Goal: Task Accomplishment & Management: Manage account settings

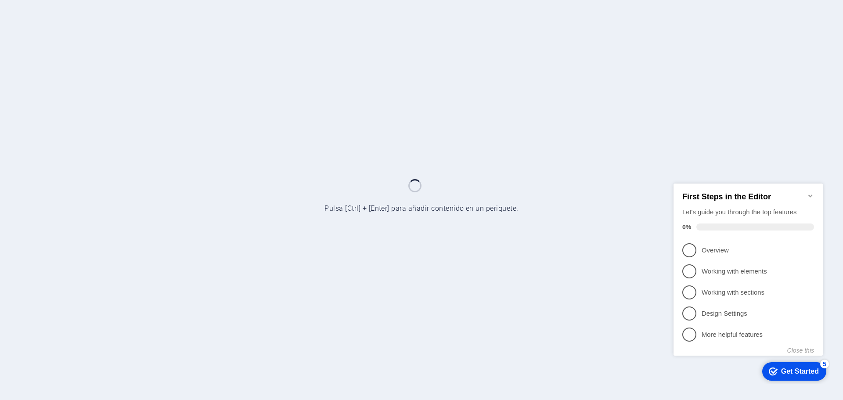
click at [809, 192] on icon "Minimize checklist" at bounding box center [810, 195] width 7 height 7
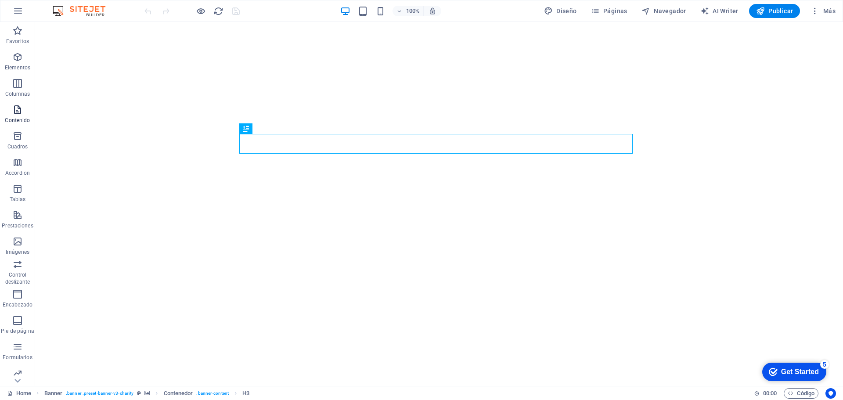
click at [14, 107] on icon "button" at bounding box center [17, 109] width 11 height 11
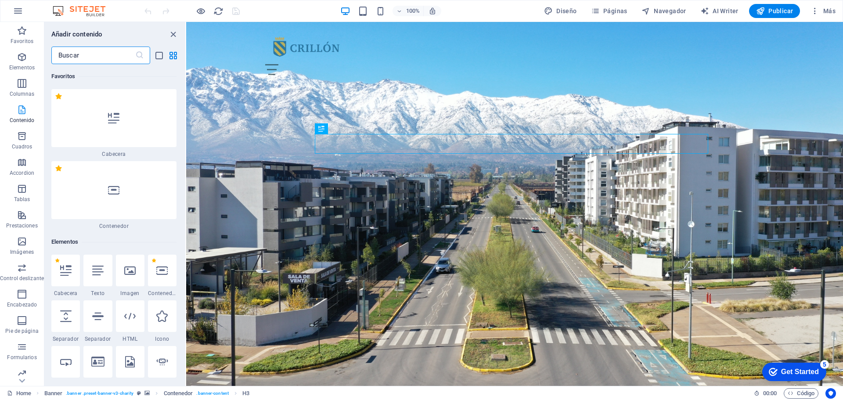
scroll to position [109, 0]
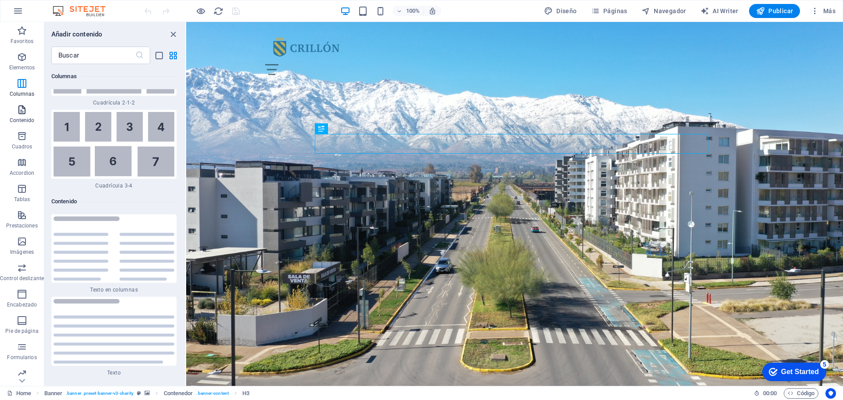
click at [14, 107] on span "Contenido" at bounding box center [22, 114] width 44 height 21
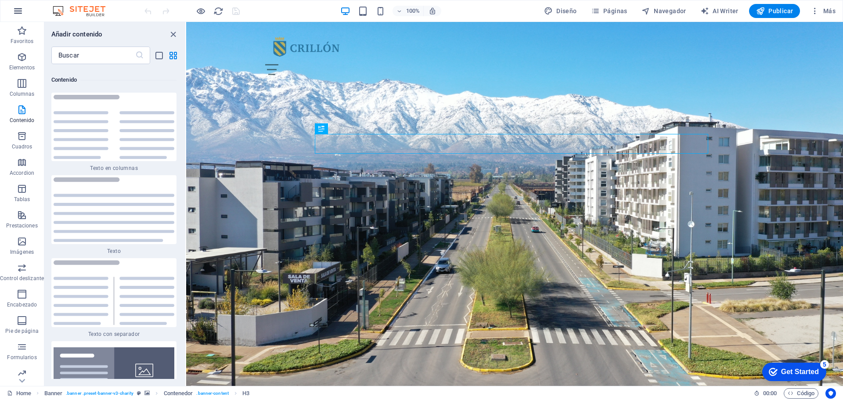
scroll to position [2977, 0]
click at [173, 33] on icon "close panel" at bounding box center [173, 34] width 10 height 10
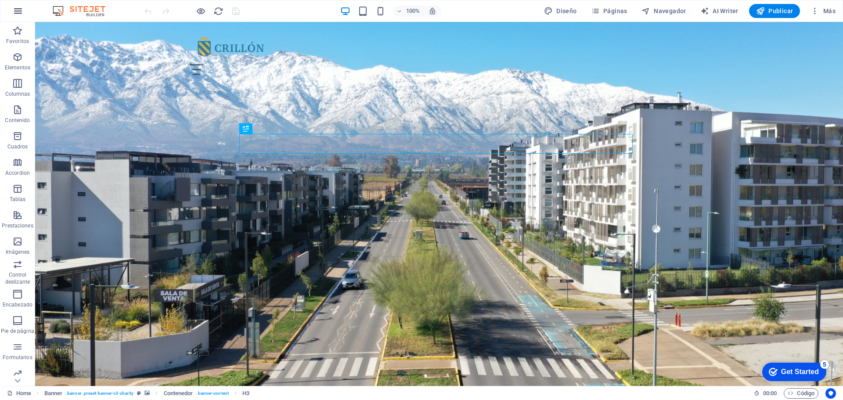
click at [18, 12] on icon "button" at bounding box center [18, 11] width 11 height 11
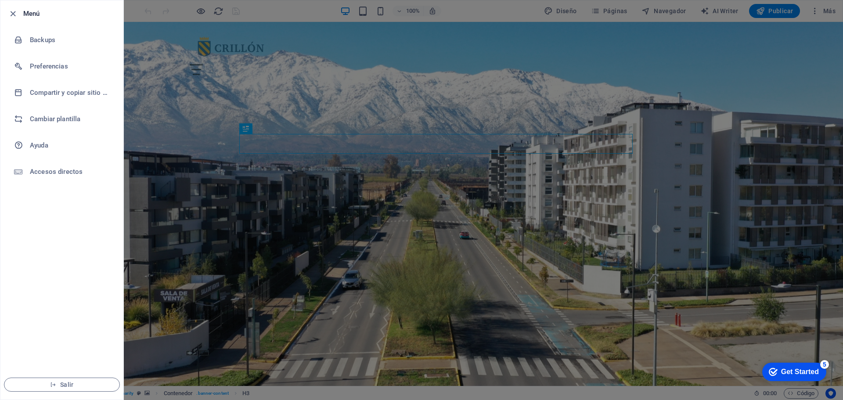
click at [22, 13] on div at bounding box center [15, 13] width 16 height 11
click at [510, 80] on div at bounding box center [421, 200] width 843 height 400
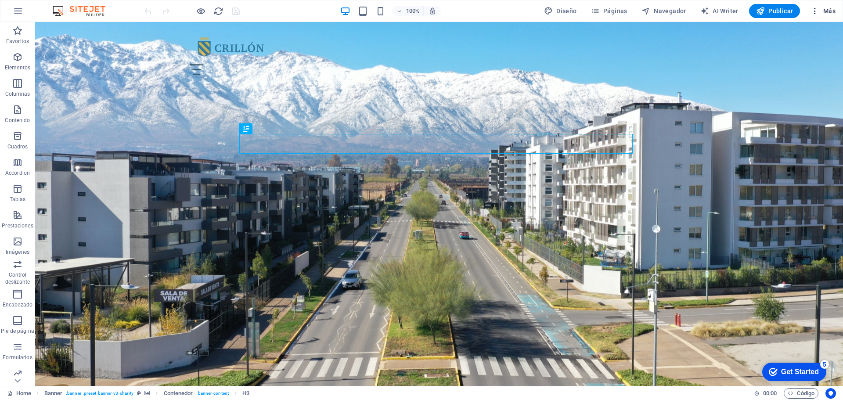
click at [821, 11] on span "Más" at bounding box center [822, 11] width 25 height 9
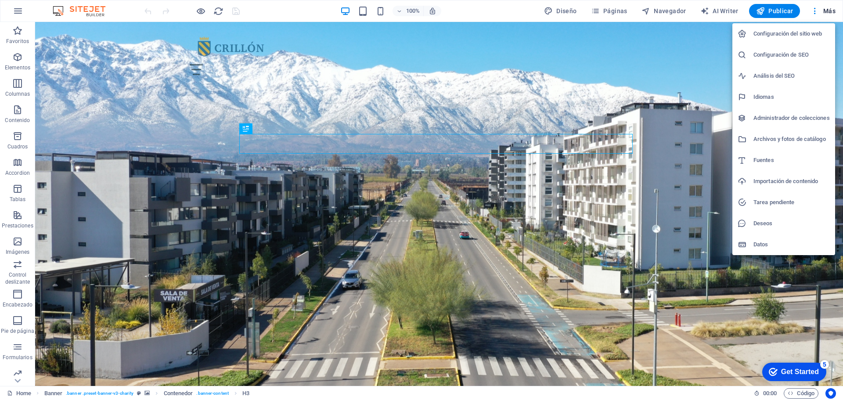
click at [822, 8] on div at bounding box center [421, 200] width 843 height 400
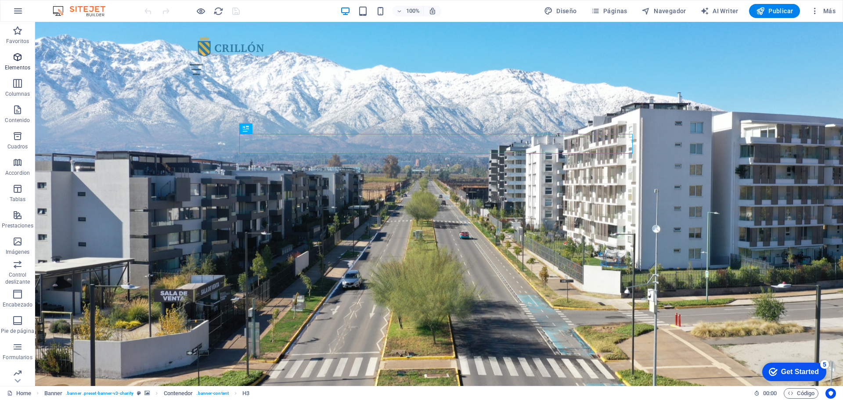
click at [17, 66] on p "Elementos" at bounding box center [17, 67] width 25 height 7
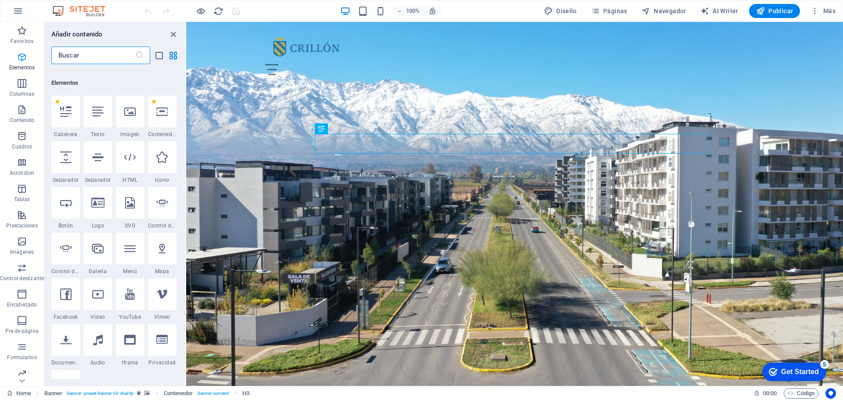
scroll to position [165, 0]
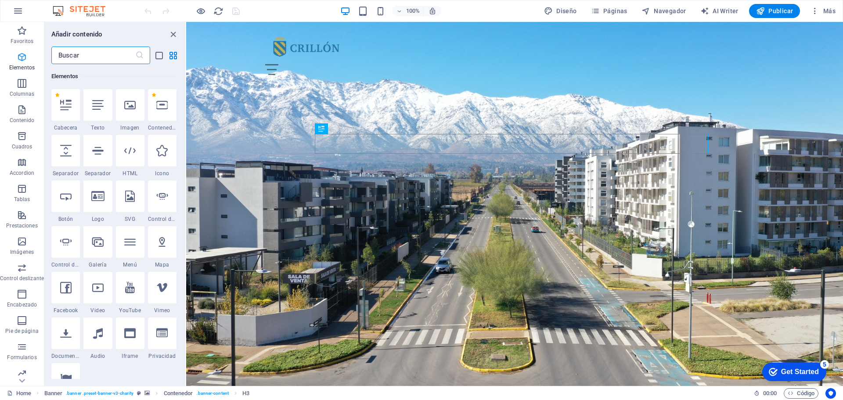
click at [18, 55] on icon "button" at bounding box center [22, 57] width 11 height 11
click at [18, 33] on icon "button" at bounding box center [22, 30] width 11 height 11
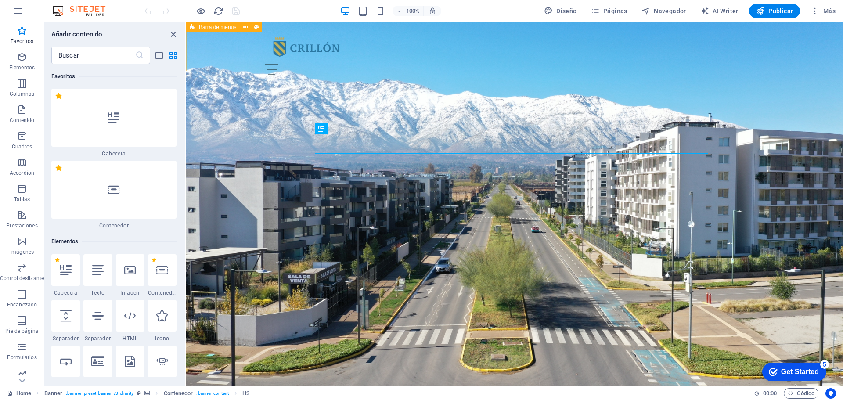
scroll to position [0, 0]
click at [173, 35] on icon "close panel" at bounding box center [173, 34] width 10 height 10
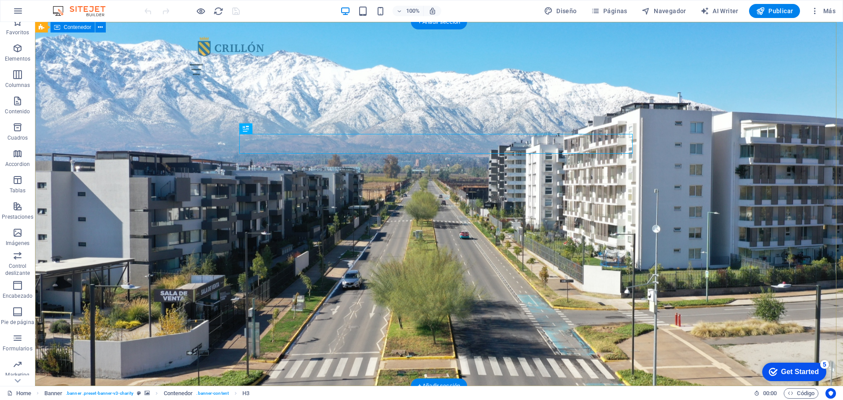
scroll to position [11, 0]
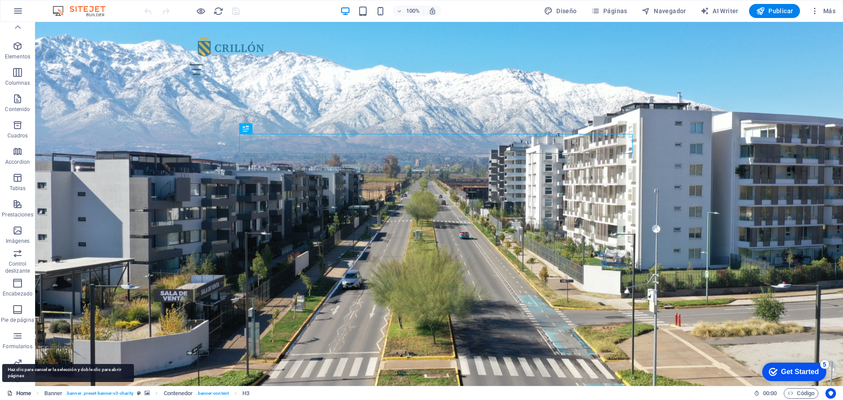
click at [29, 394] on link "Home" at bounding box center [19, 393] width 24 height 11
click at [24, 392] on link "Home" at bounding box center [19, 393] width 24 height 11
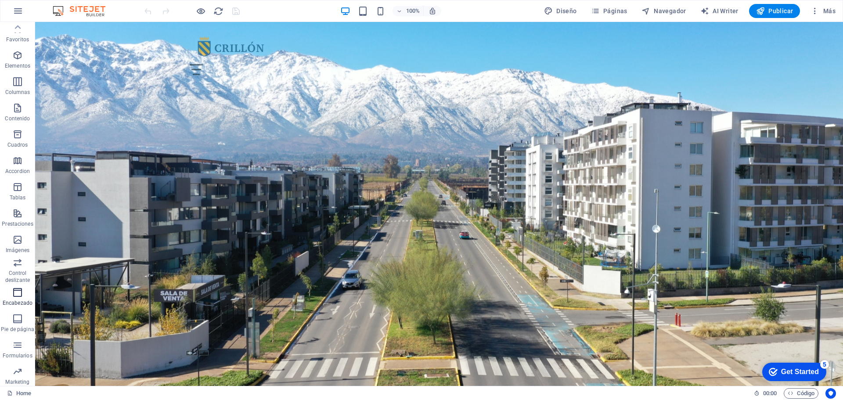
scroll to position [0, 0]
click at [607, 11] on span "Páginas" at bounding box center [609, 11] width 36 height 9
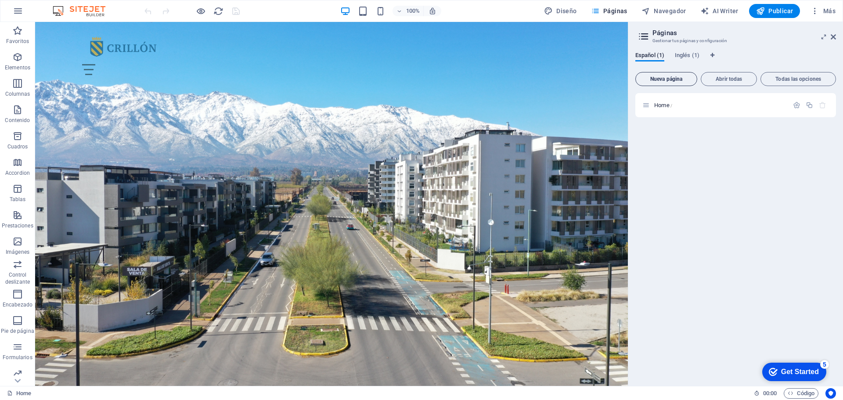
click at [673, 81] on span "Nueva página" at bounding box center [666, 78] width 54 height 5
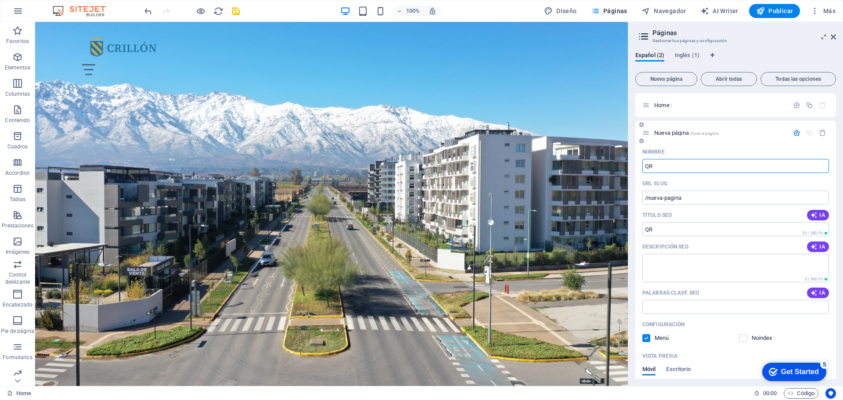
type input "QR"
type input "/qr"
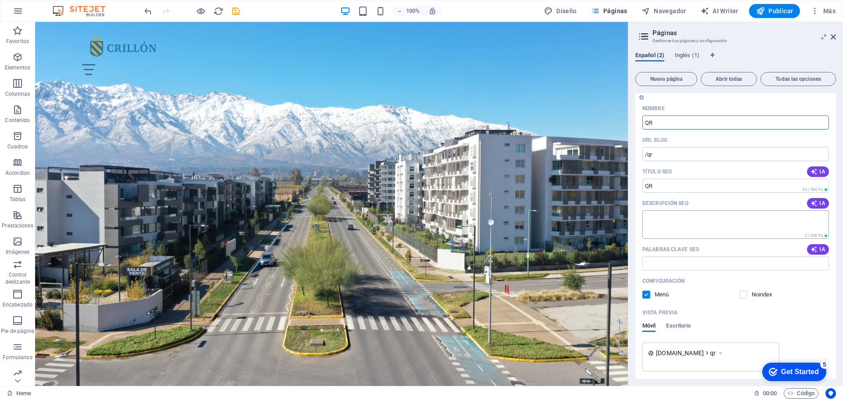
scroll to position [55, 0]
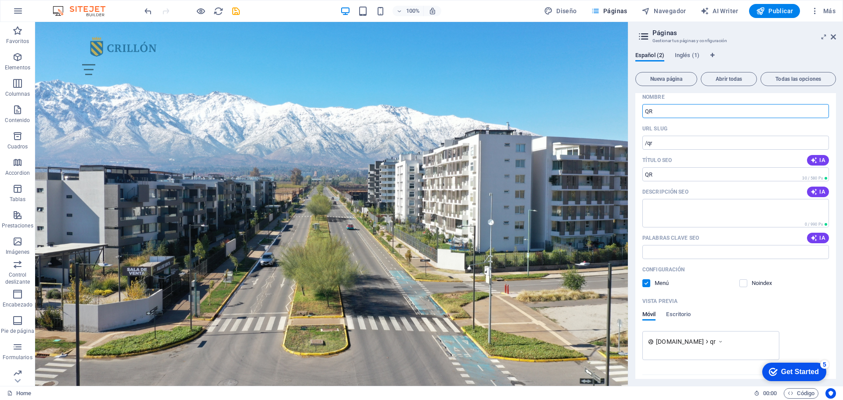
type input "QR"
click at [644, 284] on label at bounding box center [646, 283] width 8 height 8
click at [0, 0] on input "checkbox" at bounding box center [0, 0] width 0 height 0
click at [741, 284] on label at bounding box center [743, 283] width 8 height 8
click at [0, 0] on input "checkbox" at bounding box center [0, 0] width 0 height 0
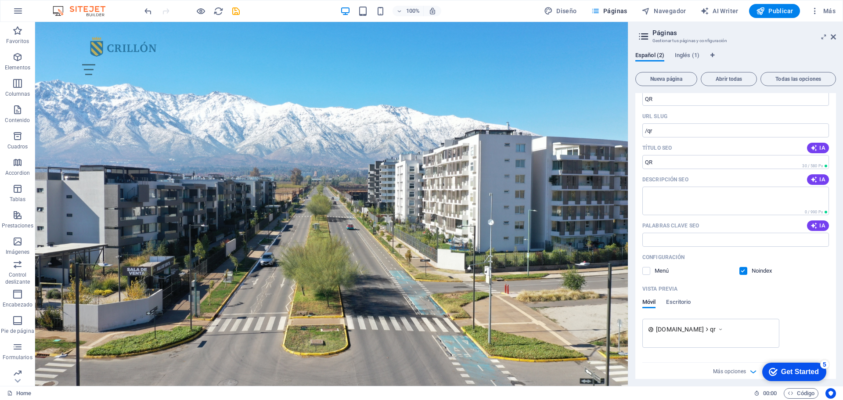
scroll to position [75, 0]
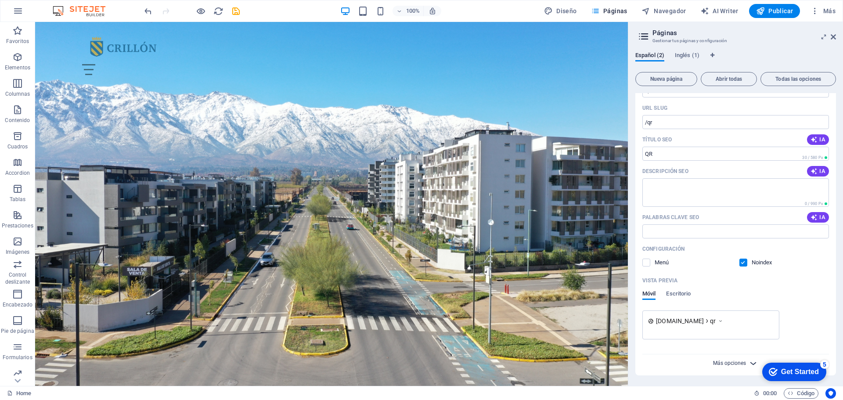
click at [739, 363] on span "Más opciones" at bounding box center [729, 363] width 33 height 6
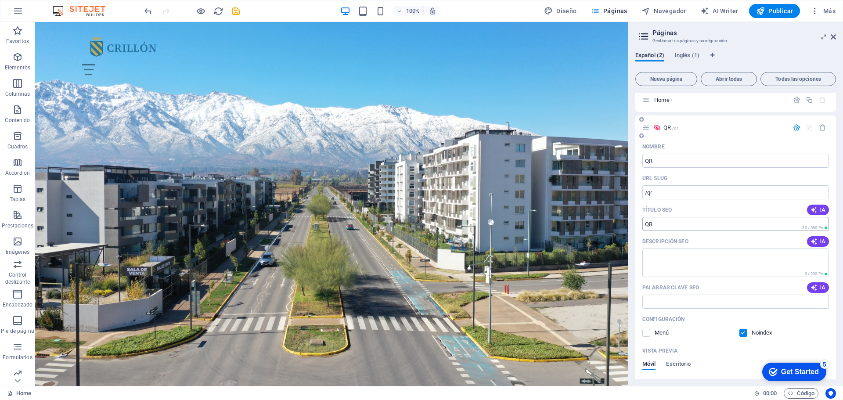
scroll to position [0, 0]
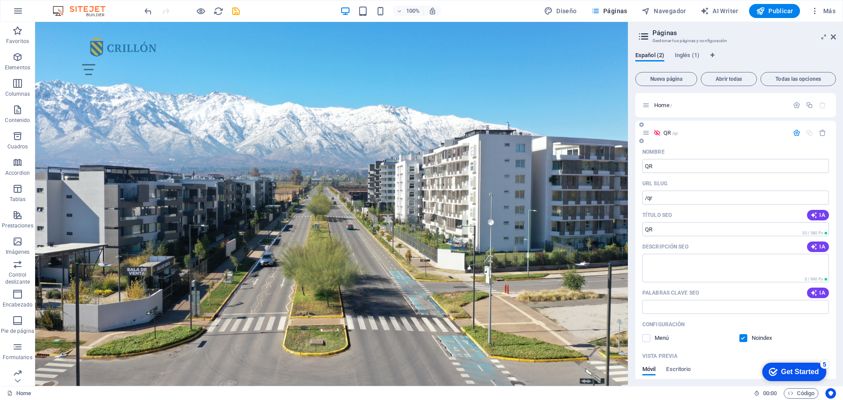
click at [796, 132] on icon "button" at bounding box center [796, 132] width 7 height 7
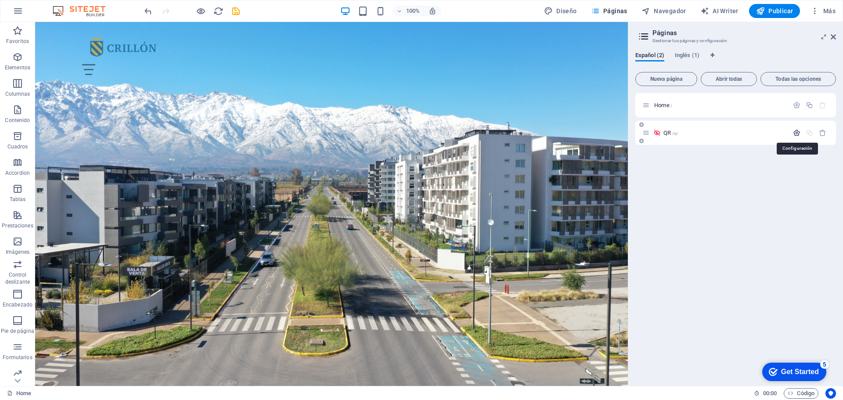
click at [795, 132] on icon "button" at bounding box center [796, 132] width 7 height 7
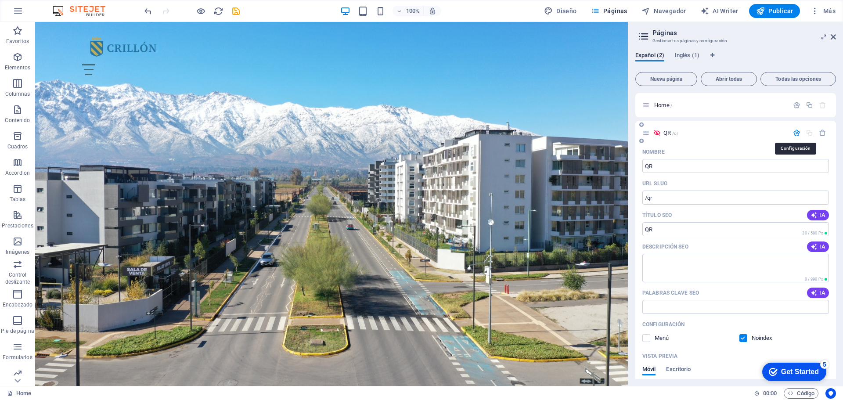
click at [795, 132] on icon "button" at bounding box center [796, 132] width 7 height 7
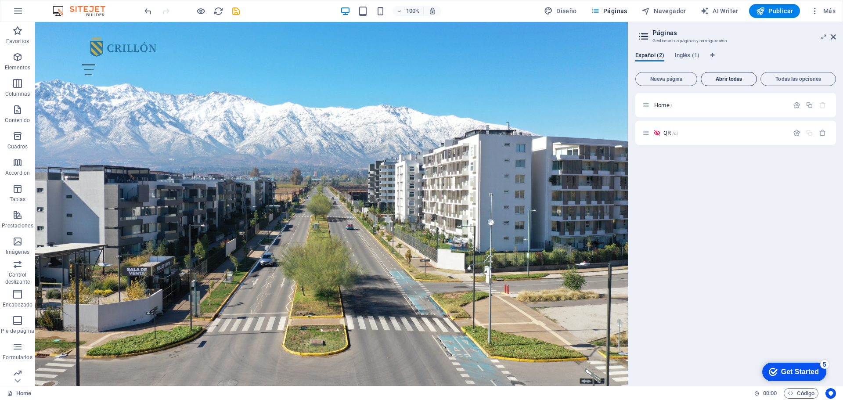
click at [731, 77] on span "Abrir todas" at bounding box center [728, 78] width 48 height 5
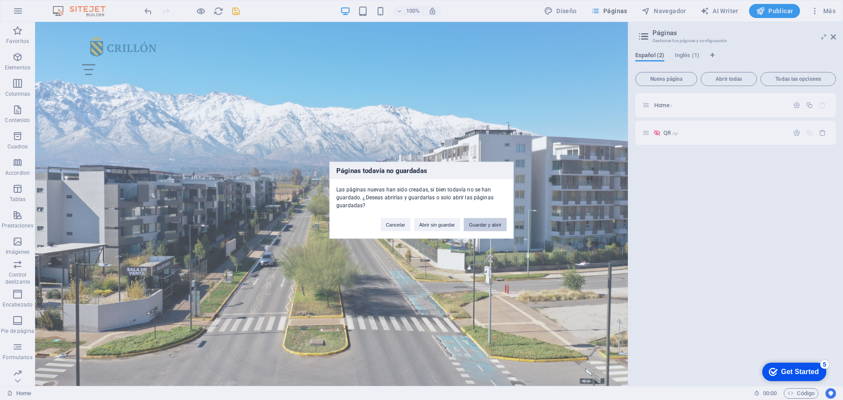
click at [478, 225] on button "Guardar y abrir" at bounding box center [484, 224] width 43 height 13
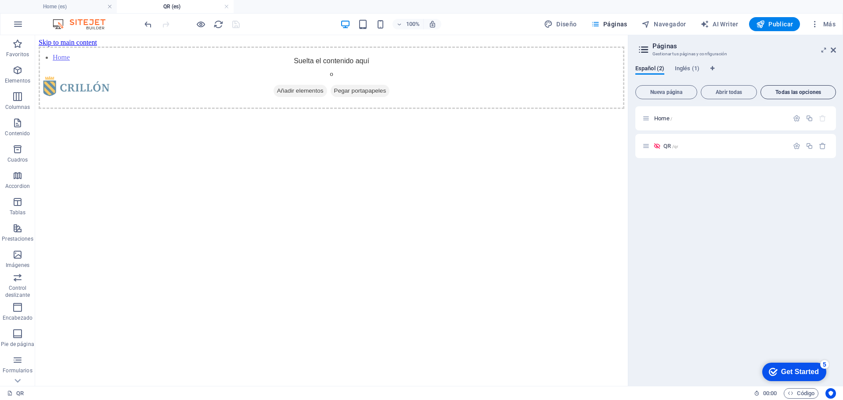
click at [783, 90] on span "Todas las opciones" at bounding box center [798, 92] width 68 height 5
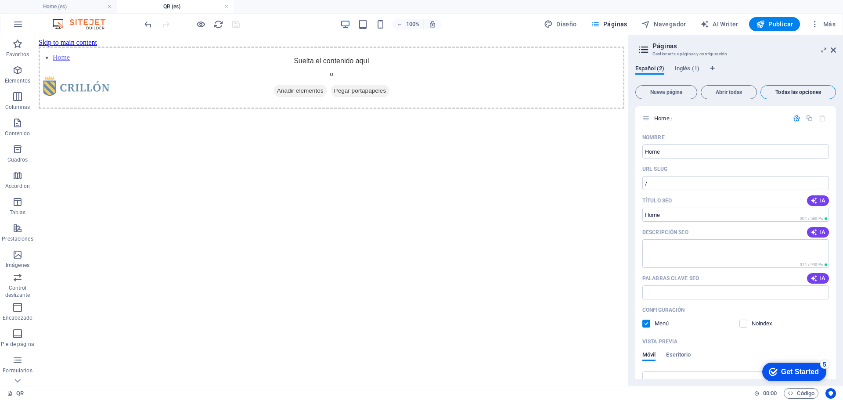
scroll to position [273, 0]
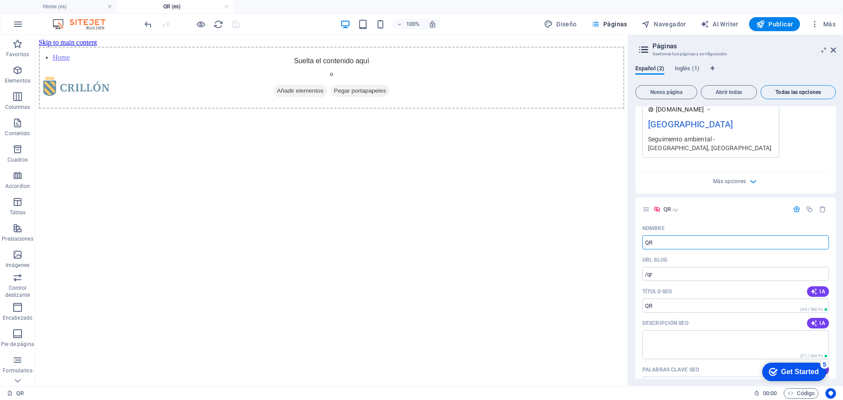
click at [778, 95] on span "Todas las opciones" at bounding box center [798, 92] width 68 height 5
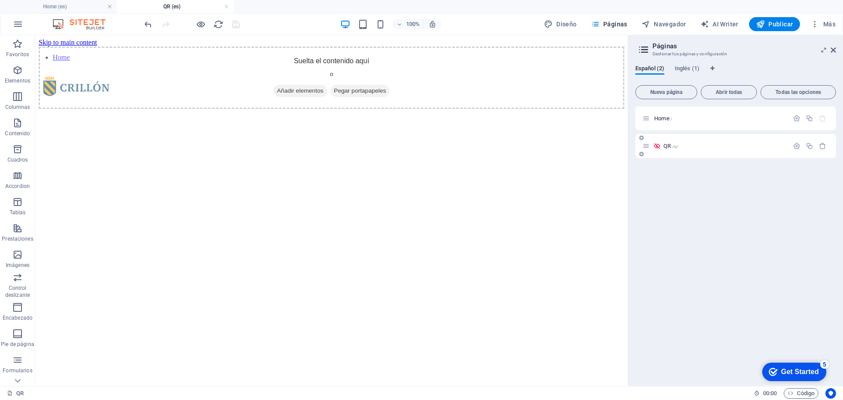
click at [696, 151] on div "QR /qr" at bounding box center [735, 146] width 201 height 24
click at [660, 143] on icon at bounding box center [656, 145] width 7 height 7
click at [646, 146] on icon at bounding box center [645, 145] width 7 height 7
click at [728, 147] on p "QR /qr" at bounding box center [724, 146] width 122 height 6
click at [795, 146] on icon "button" at bounding box center [796, 145] width 7 height 7
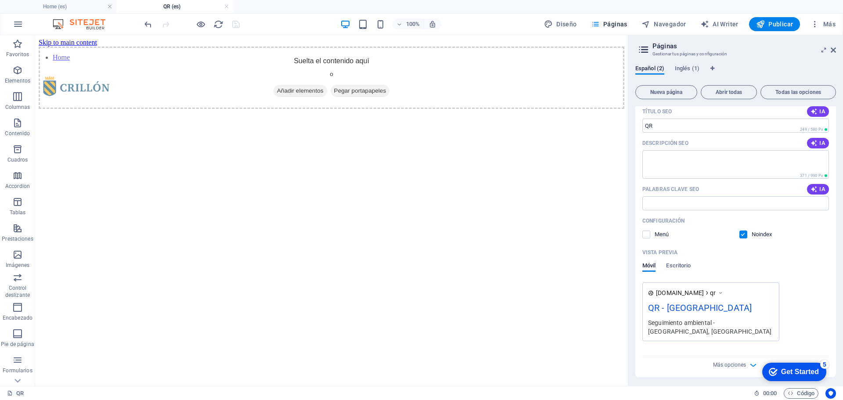
scroll to position [118, 0]
click at [729, 362] on span "Más opciones" at bounding box center [729, 363] width 33 height 6
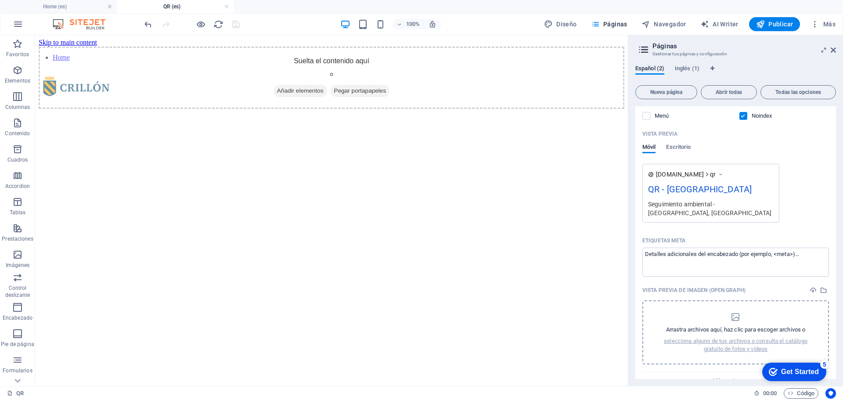
scroll to position [253, 0]
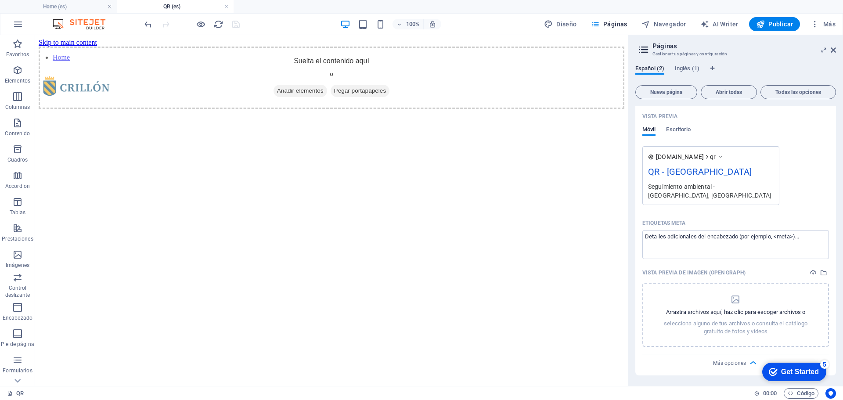
drag, startPoint x: 720, startPoint y: 364, endPoint x: 721, endPoint y: 359, distance: 4.8
click at [721, 364] on span "Más opciones" at bounding box center [729, 363] width 33 height 6
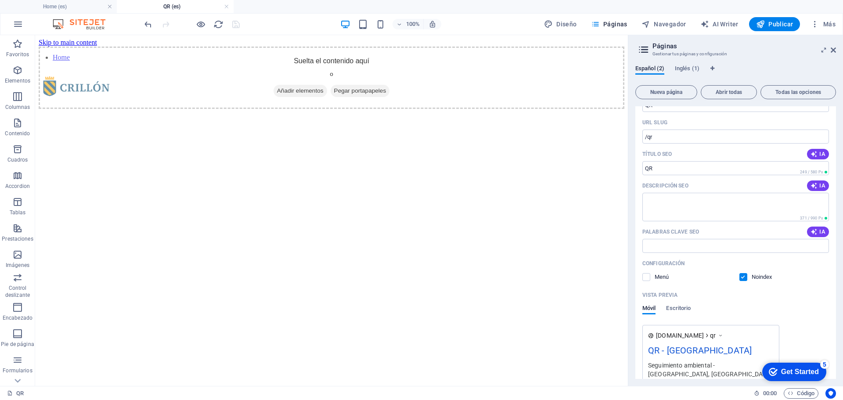
scroll to position [53, 0]
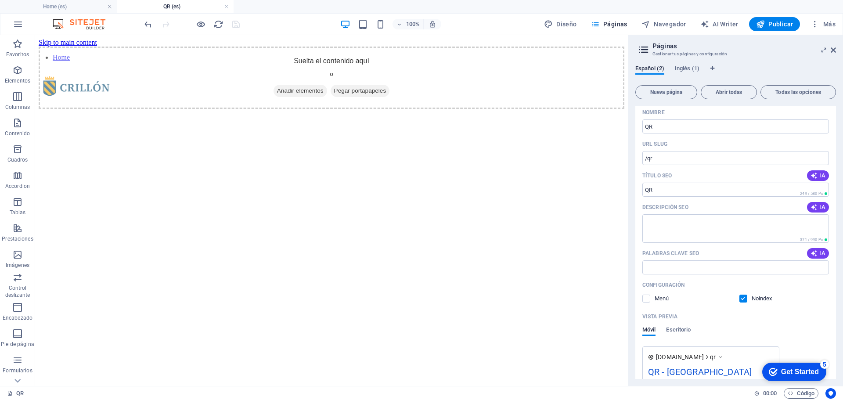
click at [740, 300] on label at bounding box center [743, 298] width 8 height 8
click at [0, 0] on input "checkbox" at bounding box center [0, 0] width 0 height 0
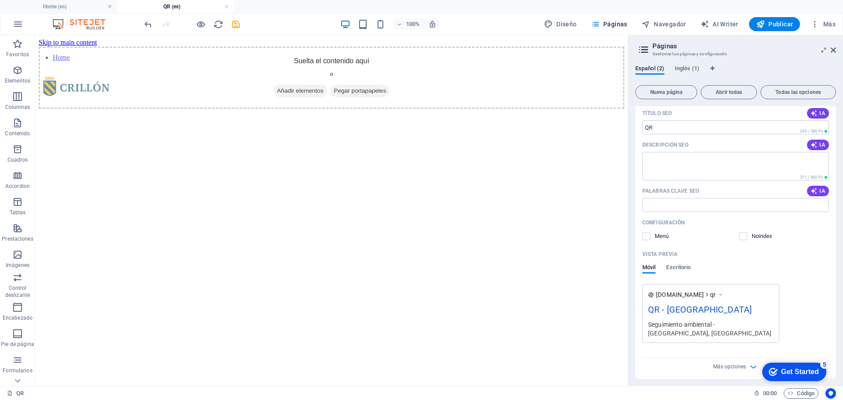
scroll to position [118, 0]
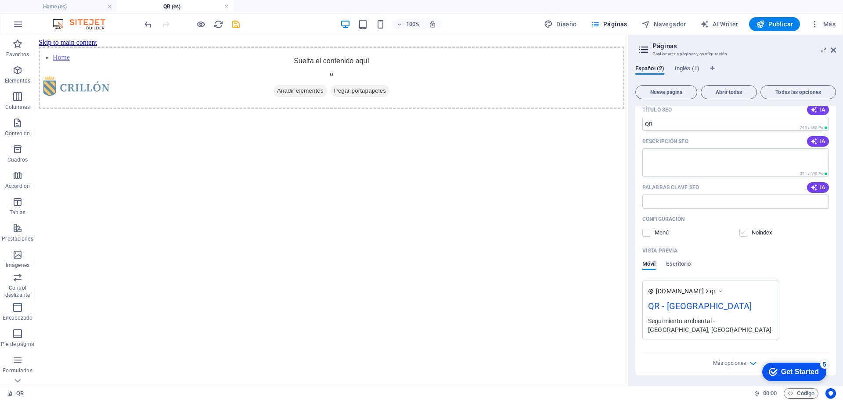
click at [743, 234] on label at bounding box center [743, 233] width 8 height 8
click at [0, 0] on input "checkbox" at bounding box center [0, 0] width 0 height 0
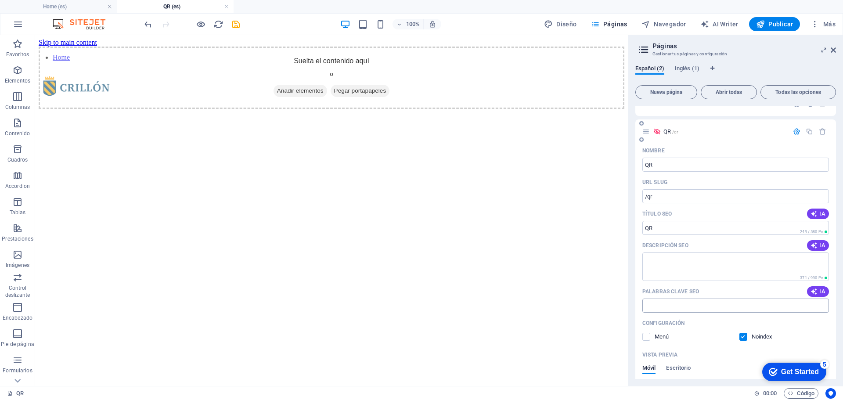
scroll to position [0, 0]
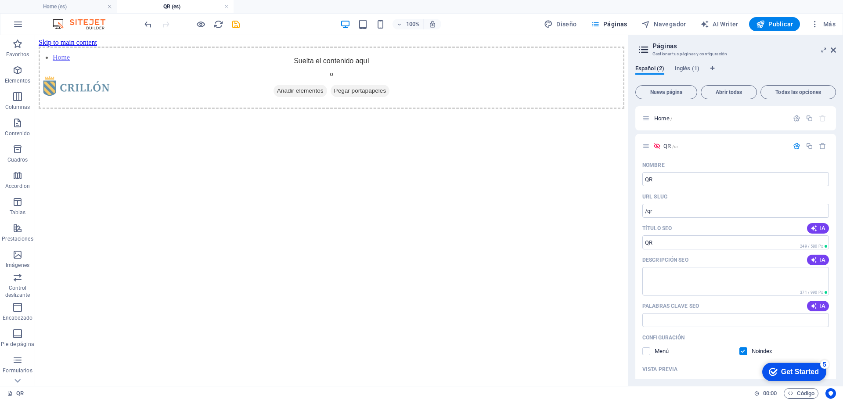
click at [750, 72] on div "Español (2) Inglés (1)" at bounding box center [735, 73] width 201 height 17
click at [17, 24] on icon "button" at bounding box center [18, 24] width 11 height 11
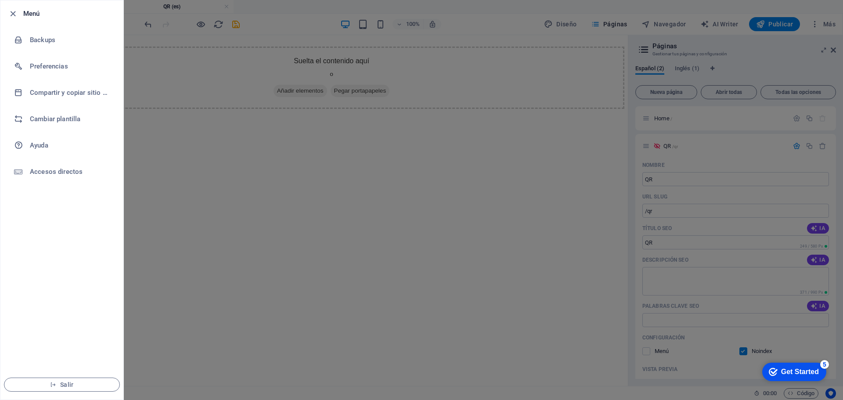
click at [250, 174] on div at bounding box center [421, 200] width 843 height 400
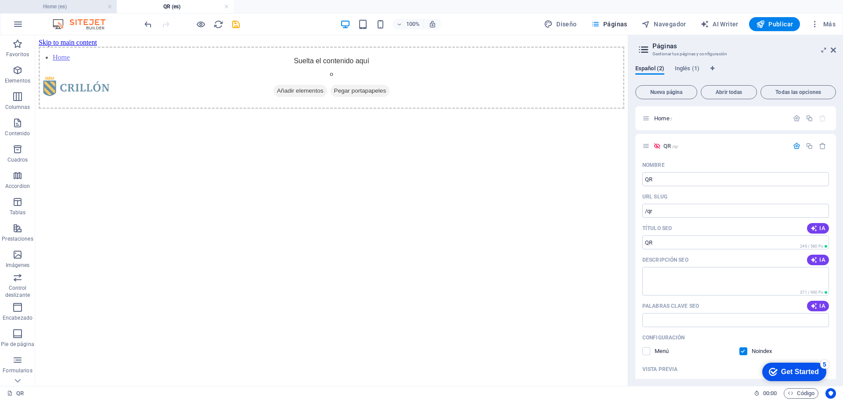
click at [63, 6] on h4 "Home (es)" at bounding box center [58, 7] width 117 height 10
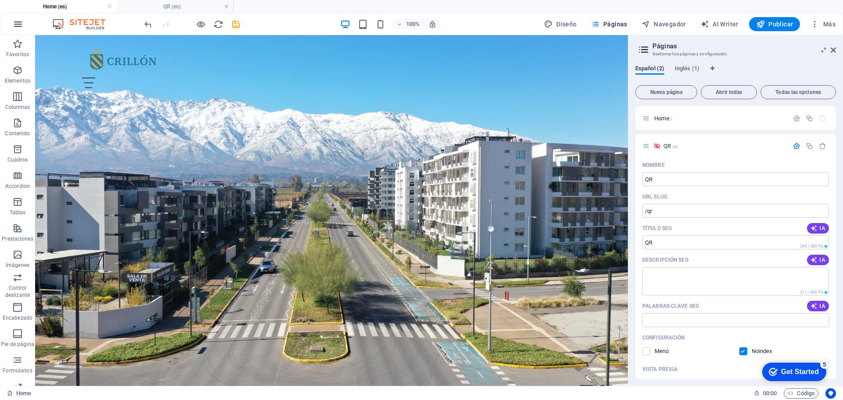
click at [15, 23] on icon "button" at bounding box center [18, 24] width 11 height 11
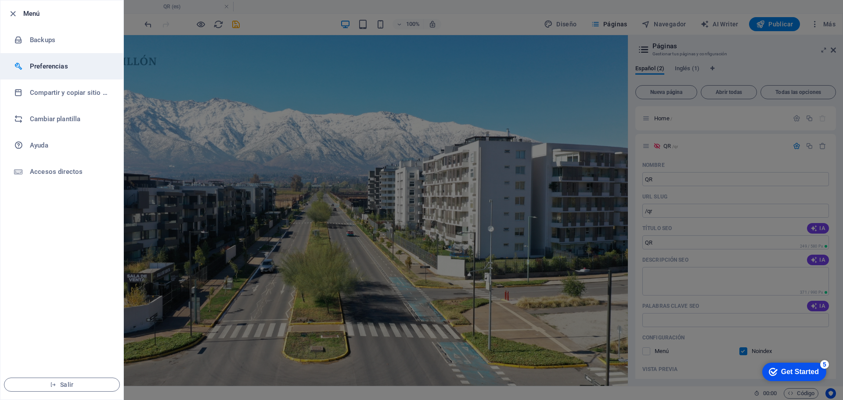
click at [59, 65] on h6 "Preferencias" at bounding box center [70, 66] width 81 height 11
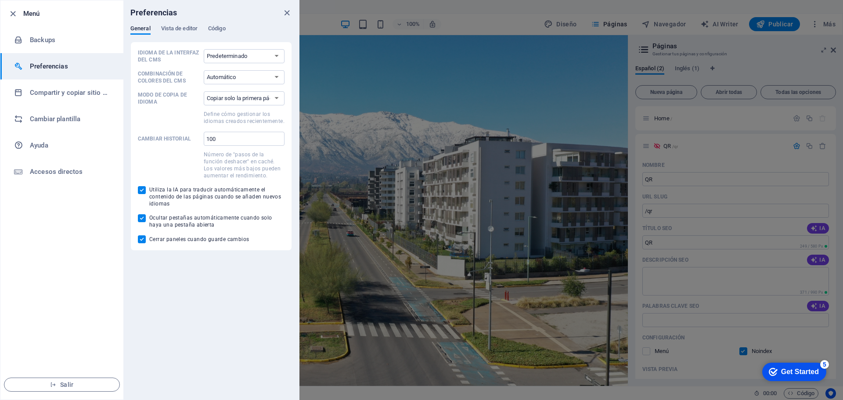
click at [351, 42] on div at bounding box center [421, 200] width 843 height 400
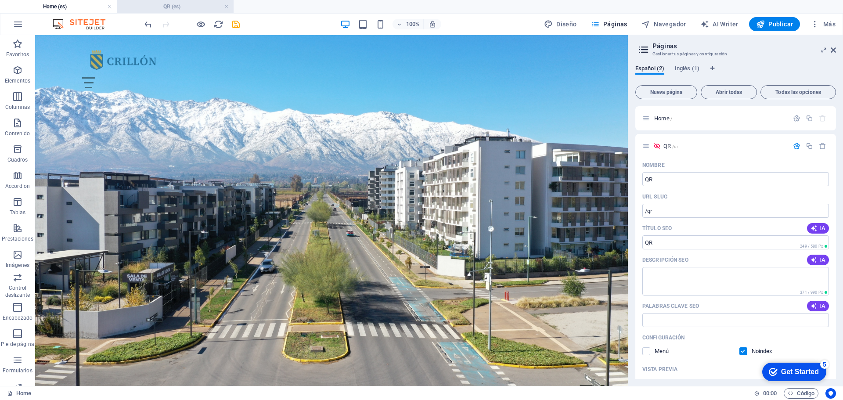
click at [172, 6] on h4 "QR (es)" at bounding box center [175, 7] width 117 height 10
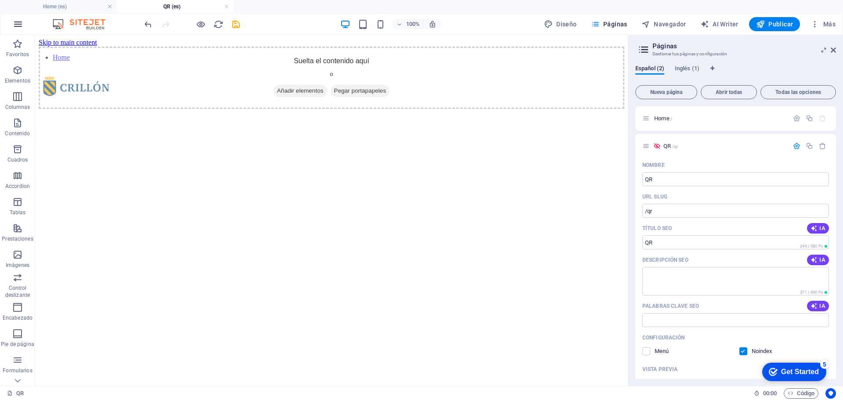
click at [23, 23] on icon "button" at bounding box center [18, 24] width 11 height 11
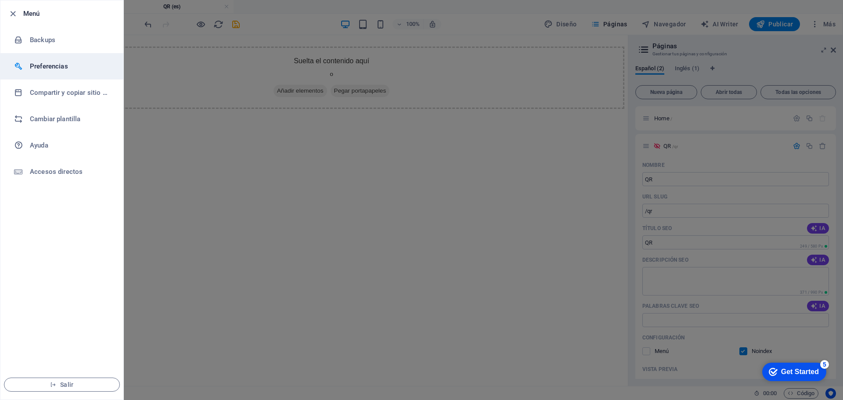
click at [54, 65] on h6 "Preferencias" at bounding box center [70, 66] width 81 height 11
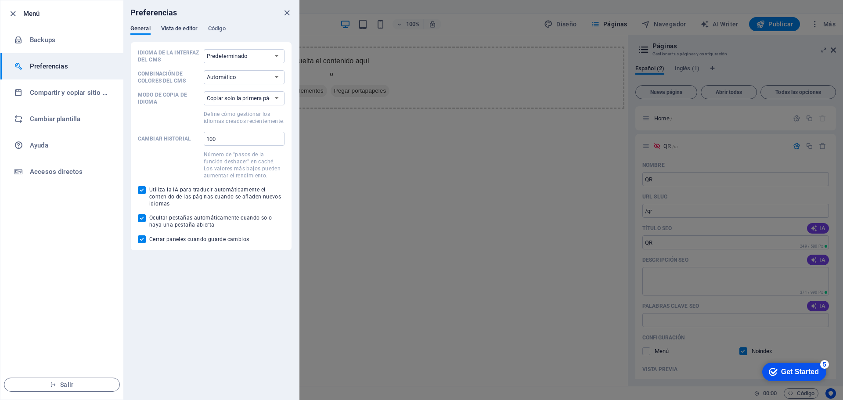
click at [172, 28] on span "Vista de editor" at bounding box center [179, 29] width 36 height 12
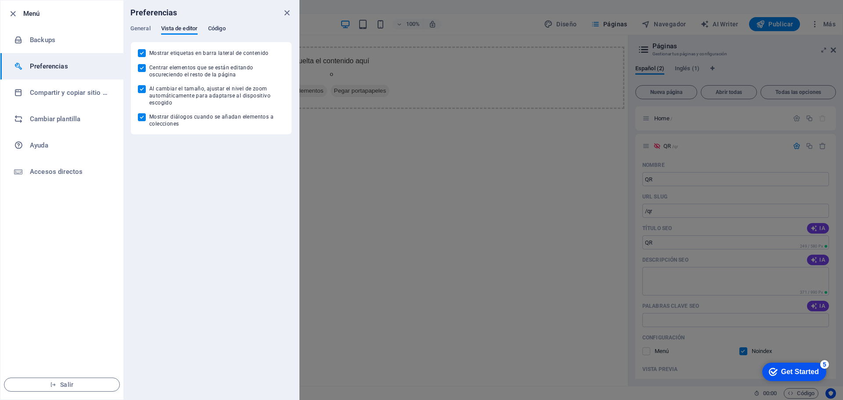
click at [225, 28] on span "Código" at bounding box center [217, 29] width 18 height 12
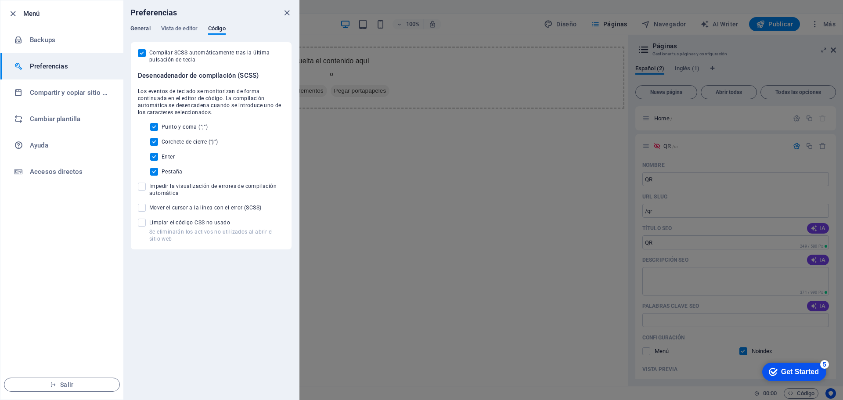
click at [143, 32] on span "General" at bounding box center [140, 29] width 20 height 12
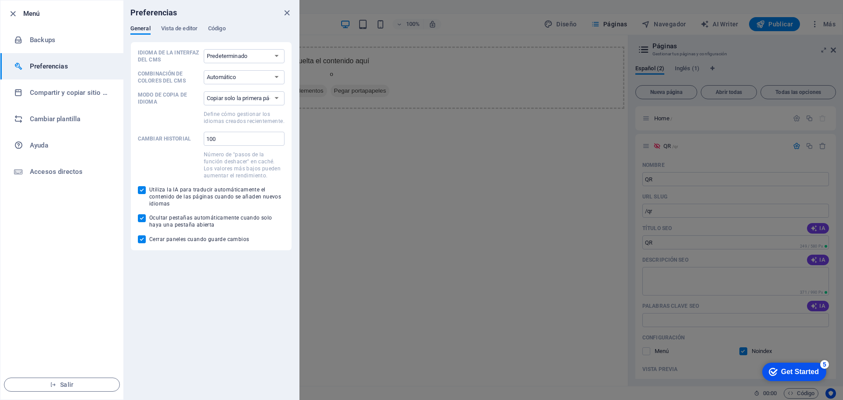
click at [399, 223] on div at bounding box center [421, 200] width 843 height 400
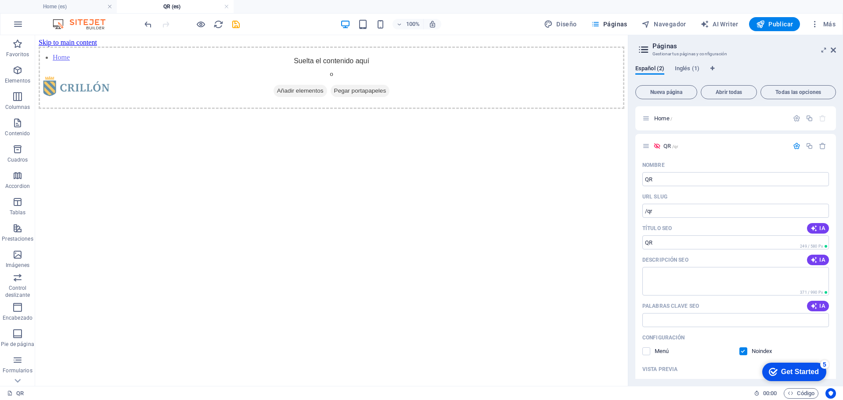
click at [790, 373] on div "Get Started" at bounding box center [800, 372] width 38 height 8
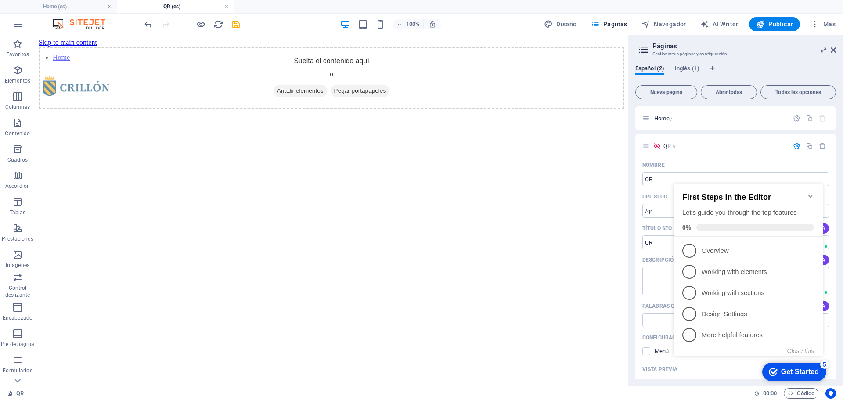
click at [542, 112] on html "Skip to main content Home Suelta el contenido aquí o Añadir elementos Pegar por…" at bounding box center [331, 73] width 592 height 77
click at [607, 25] on span "Páginas" at bounding box center [609, 24] width 36 height 9
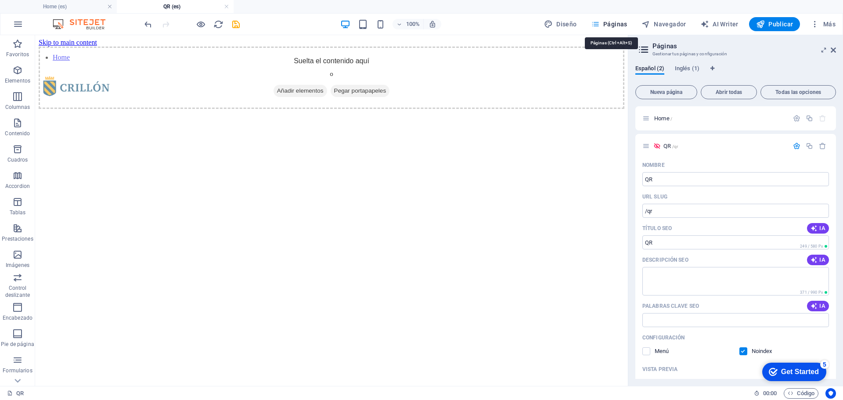
click at [599, 23] on icon "button" at bounding box center [595, 24] width 9 height 9
click at [837, 51] on aside "Páginas Gestionar tus páginas y configuración Español (2) Inglés (1) Nueva pági…" at bounding box center [735, 210] width 215 height 351
click at [834, 49] on icon at bounding box center [832, 50] width 5 height 7
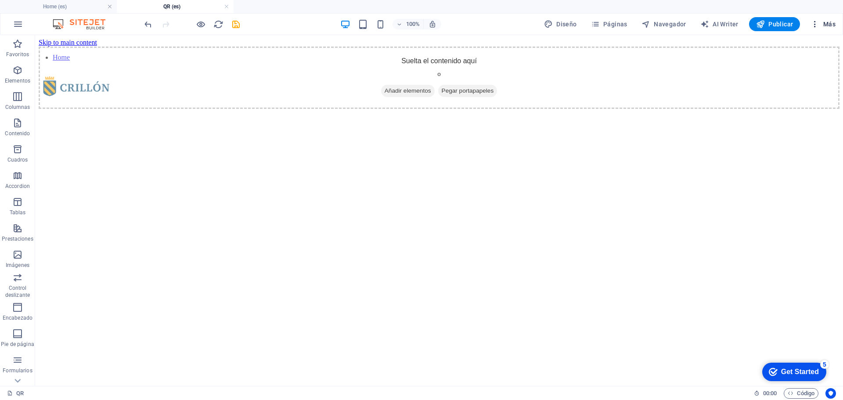
click at [828, 25] on span "Más" at bounding box center [822, 24] width 25 height 9
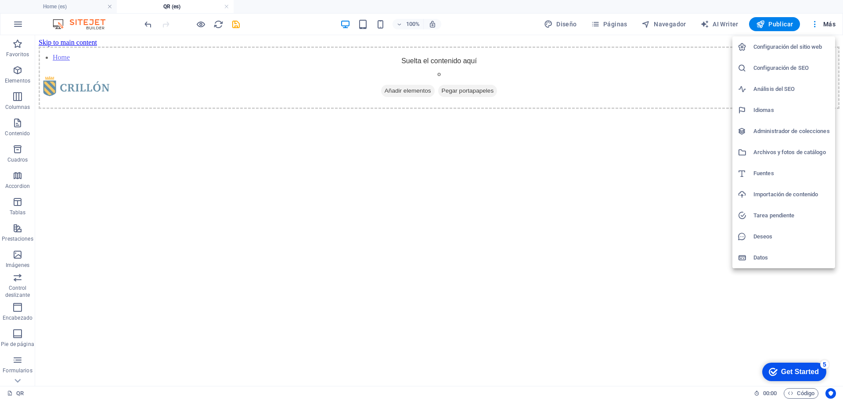
click at [806, 46] on h6 "Configuración del sitio web" at bounding box center [791, 47] width 76 height 11
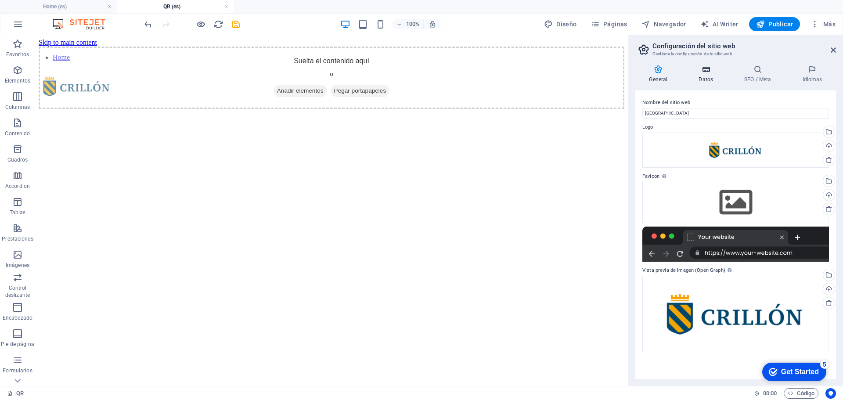
click at [707, 75] on h4 "Datos" at bounding box center [708, 74] width 46 height 18
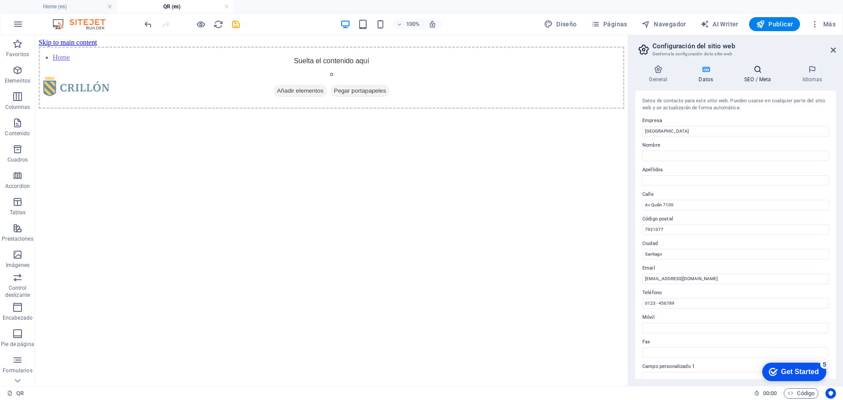
click at [756, 75] on h4 "SEO / Meta" at bounding box center [759, 74] width 58 height 18
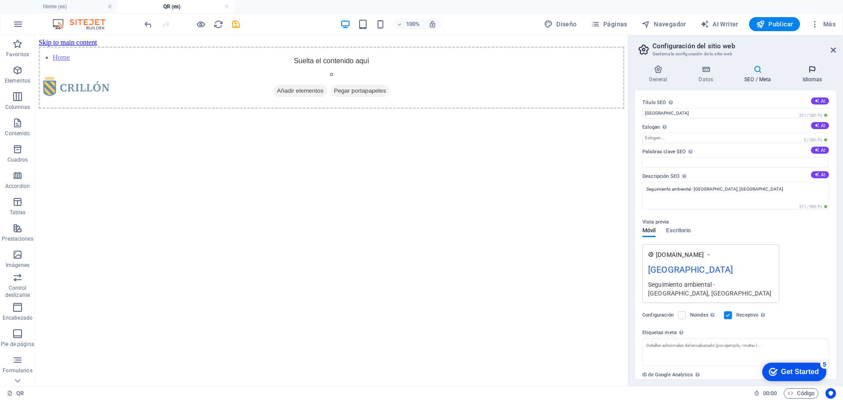
click at [807, 73] on icon at bounding box center [811, 69] width 47 height 9
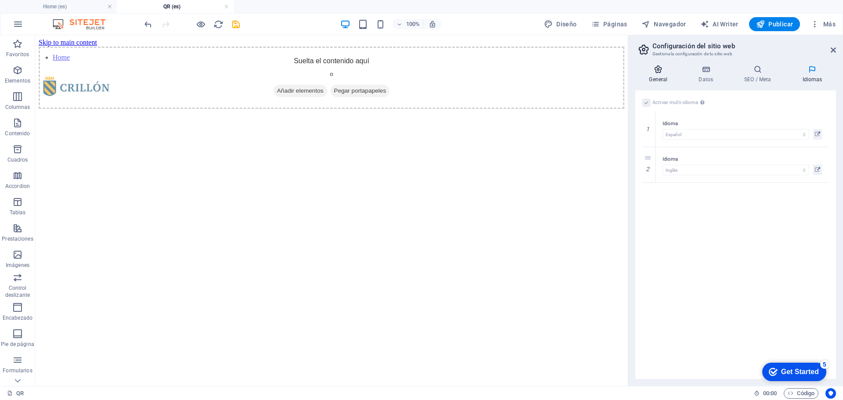
click at [668, 69] on icon at bounding box center [658, 69] width 46 height 9
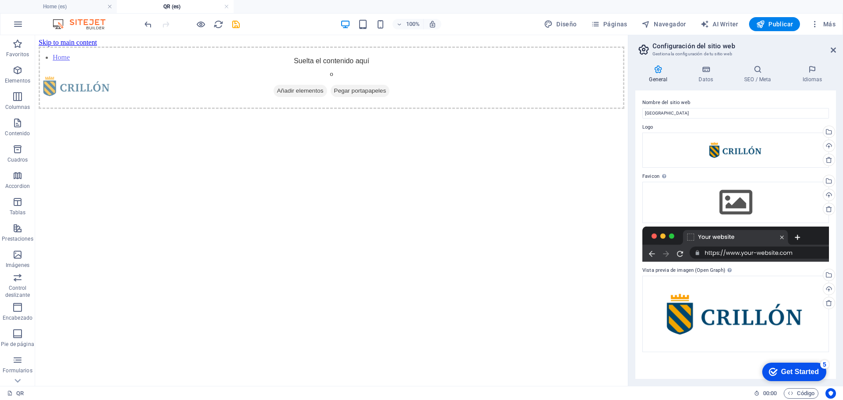
click at [836, 48] on aside "Configuración del sitio web Gestiona la configuración de tu sitio web General D…" at bounding box center [735, 210] width 215 height 351
click at [238, 27] on icon "save" at bounding box center [236, 24] width 10 height 10
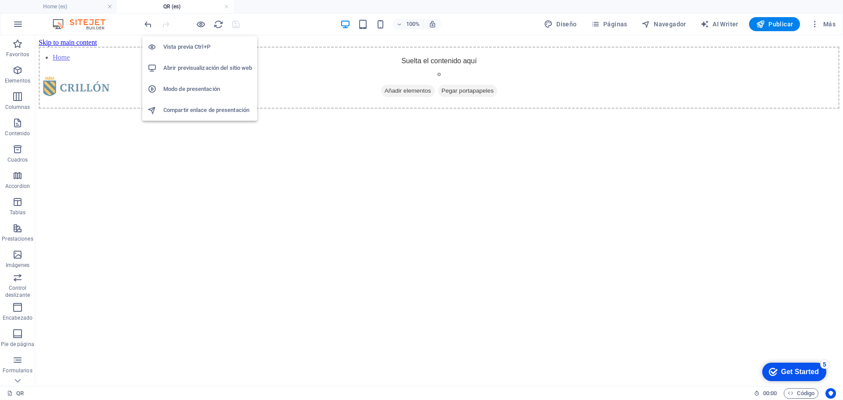
click at [203, 66] on h6 "Abrir previsualización del sitio web" at bounding box center [207, 68] width 89 height 11
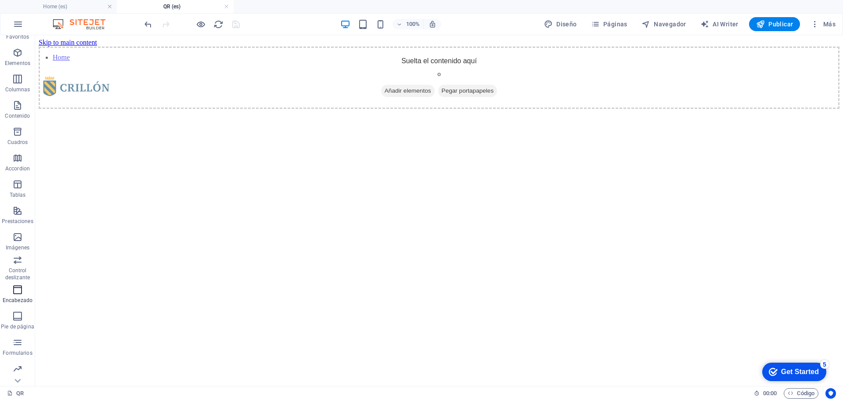
scroll to position [44, 0]
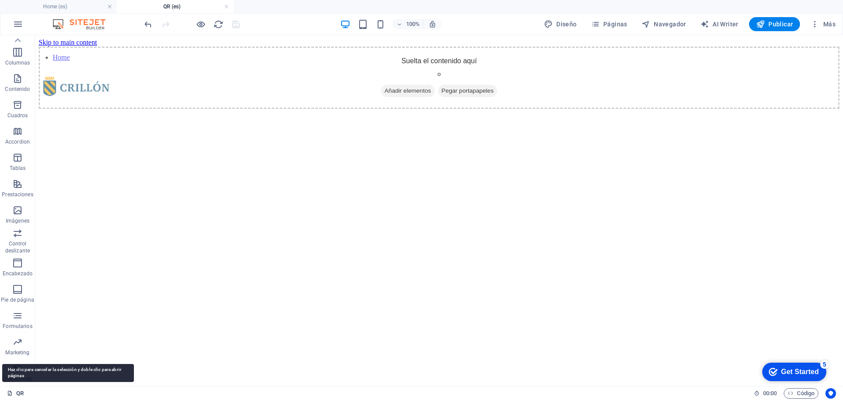
click at [14, 395] on link "QR" at bounding box center [15, 393] width 17 height 11
click at [8, 393] on icon at bounding box center [10, 393] width 6 height 6
click at [19, 393] on link "QR" at bounding box center [15, 393] width 17 height 11
click at [50, 396] on div "QR" at bounding box center [376, 393] width 739 height 11
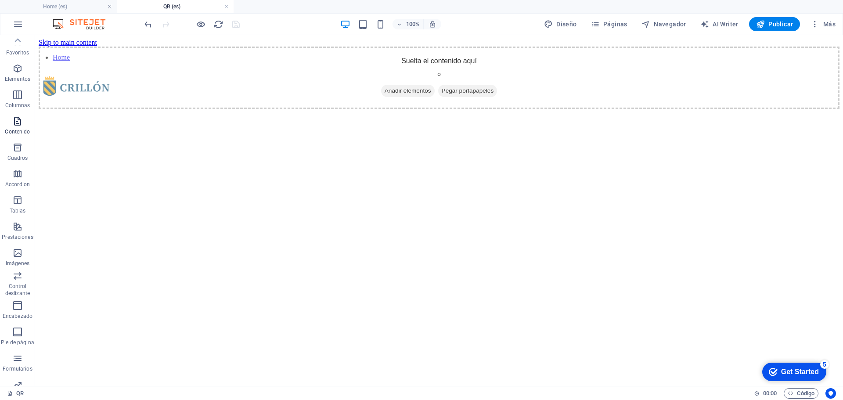
scroll to position [0, 0]
click at [15, 23] on icon "button" at bounding box center [18, 24] width 11 height 11
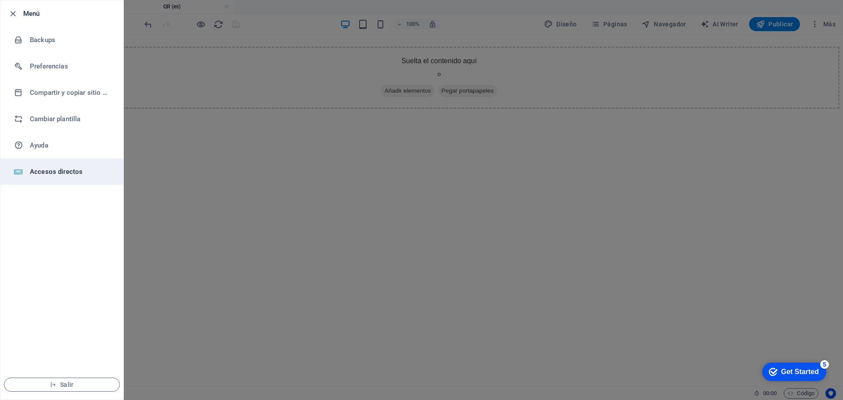
click at [76, 166] on li "Accesos directos" at bounding box center [61, 171] width 123 height 26
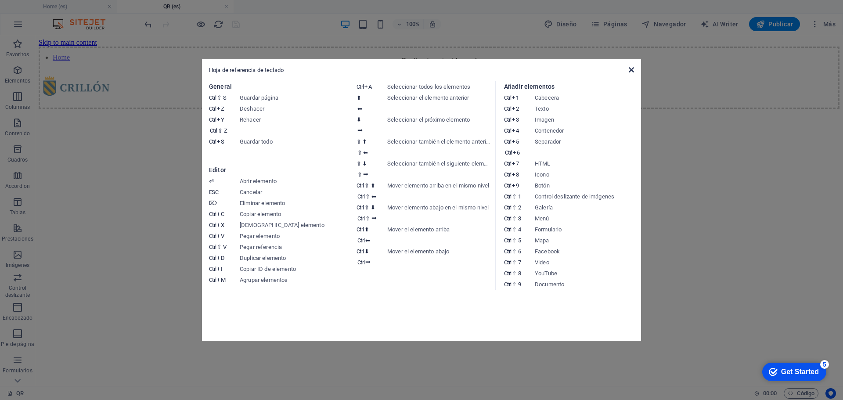
drag, startPoint x: 631, startPoint y: 71, endPoint x: 595, endPoint y: 36, distance: 50.0
click at [631, 71] on icon at bounding box center [630, 69] width 5 height 7
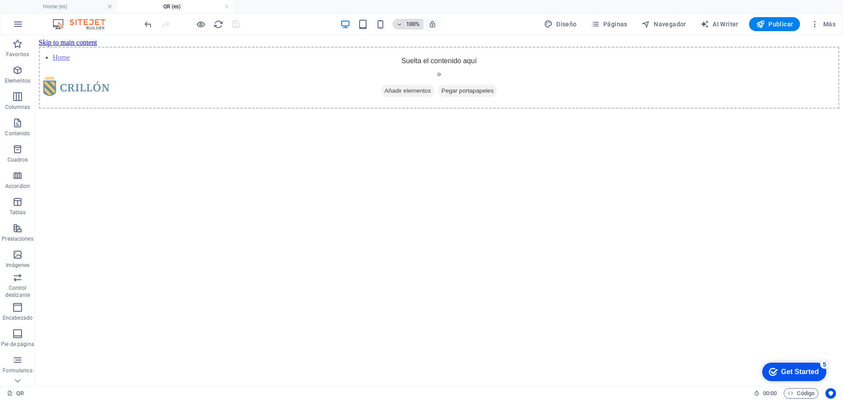
click at [407, 23] on h6 "100%" at bounding box center [413, 24] width 14 height 11
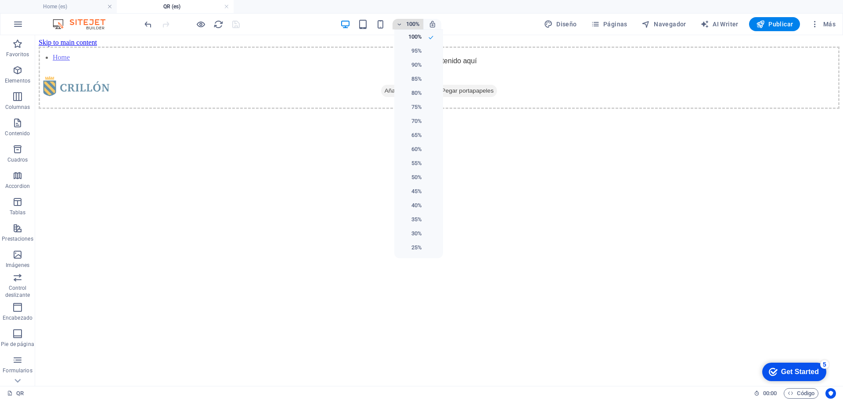
click at [407, 23] on div at bounding box center [421, 200] width 843 height 400
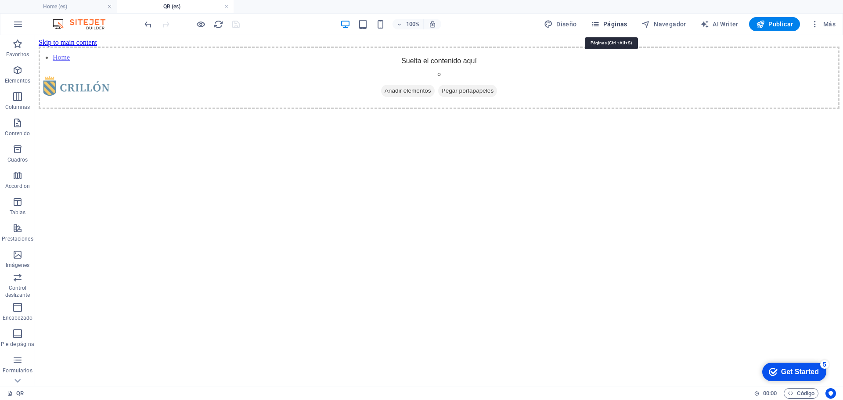
click at [607, 26] on span "Páginas" at bounding box center [609, 24] width 36 height 9
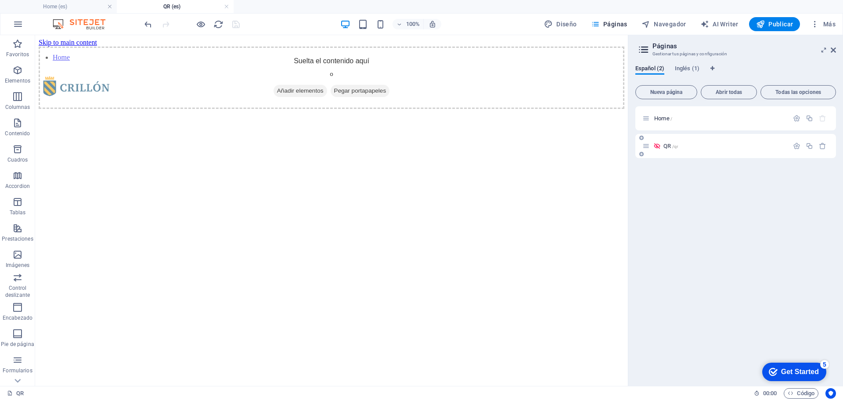
click at [686, 148] on p "QR /qr" at bounding box center [724, 146] width 122 height 6
click at [797, 146] on icon "button" at bounding box center [796, 145] width 7 height 7
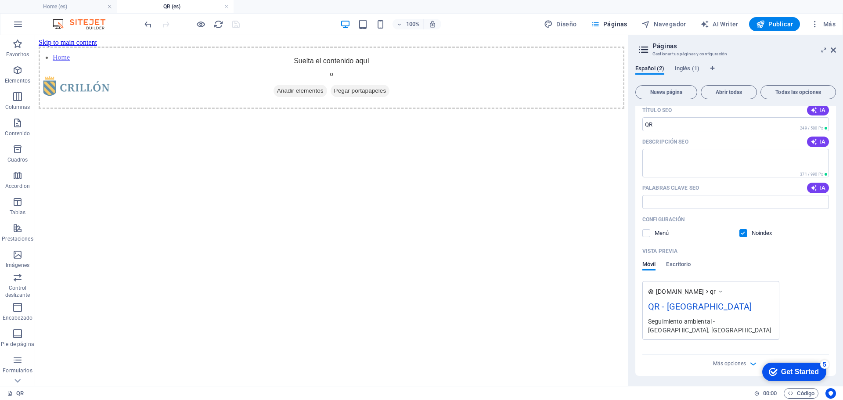
scroll to position [118, 0]
click at [647, 232] on label at bounding box center [646, 233] width 8 height 8
click at [0, 0] on input "checkbox" at bounding box center [0, 0] width 0 height 0
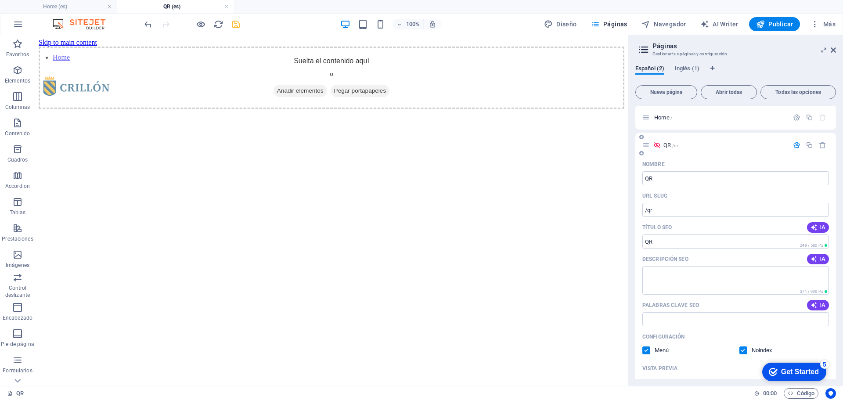
scroll to position [0, 0]
click at [657, 145] on icon at bounding box center [656, 145] width 7 height 7
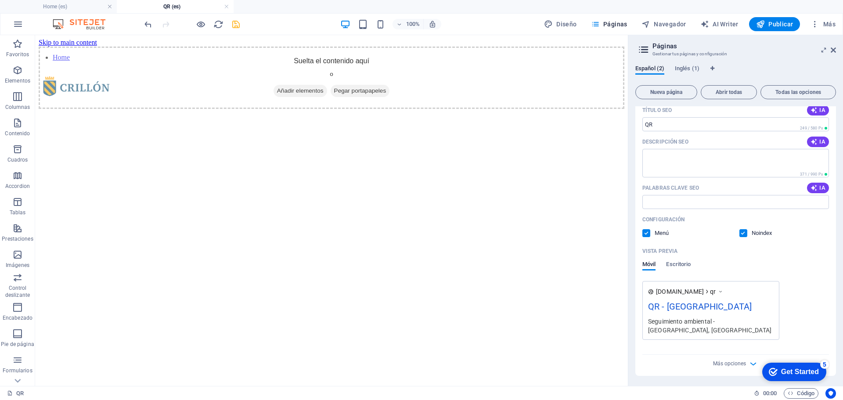
scroll to position [118, 0]
click at [743, 234] on label at bounding box center [743, 233] width 8 height 8
click at [0, 0] on input "checkbox" at bounding box center [0, 0] width 0 height 0
click at [647, 234] on label at bounding box center [646, 233] width 8 height 8
click at [0, 0] on input "checkbox" at bounding box center [0, 0] width 0 height 0
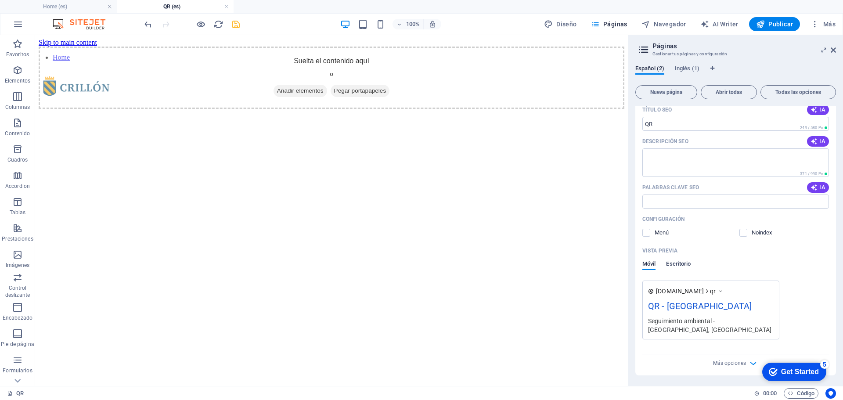
click at [680, 264] on span "Escritorio" at bounding box center [678, 264] width 25 height 12
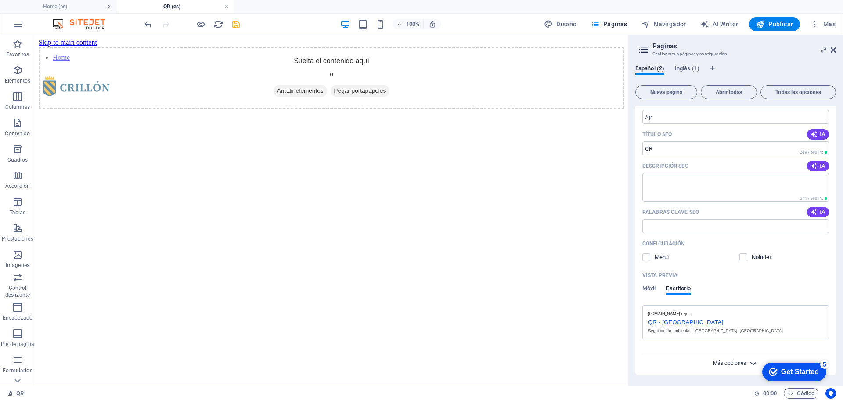
click at [723, 363] on span "Más opciones" at bounding box center [729, 363] width 33 height 6
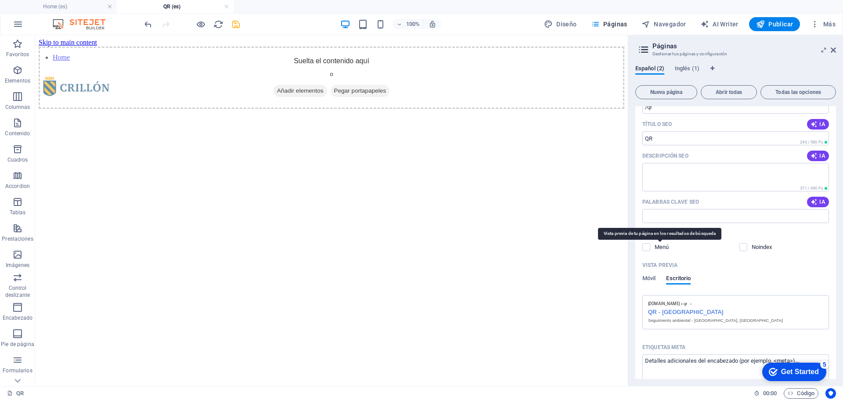
scroll to position [121, 0]
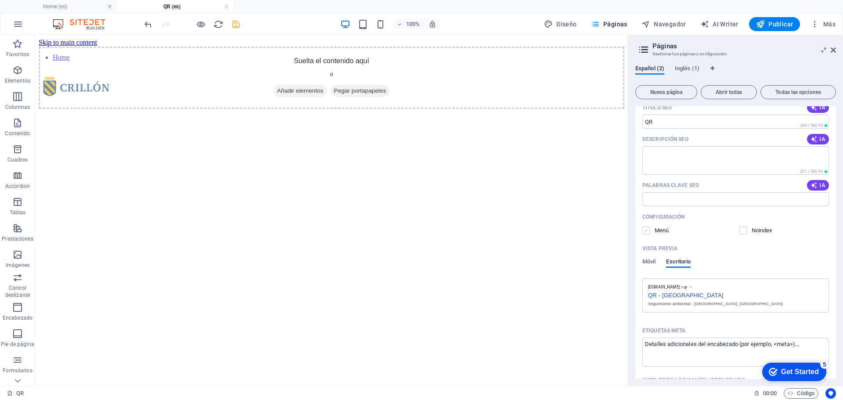
click at [647, 231] on label at bounding box center [646, 230] width 8 height 8
click at [0, 0] on input "checkbox" at bounding box center [0, 0] width 0 height 0
click at [743, 229] on label at bounding box center [743, 230] width 8 height 8
click at [0, 0] on input "checkbox" at bounding box center [0, 0] width 0 height 0
click at [644, 231] on label at bounding box center [646, 230] width 8 height 8
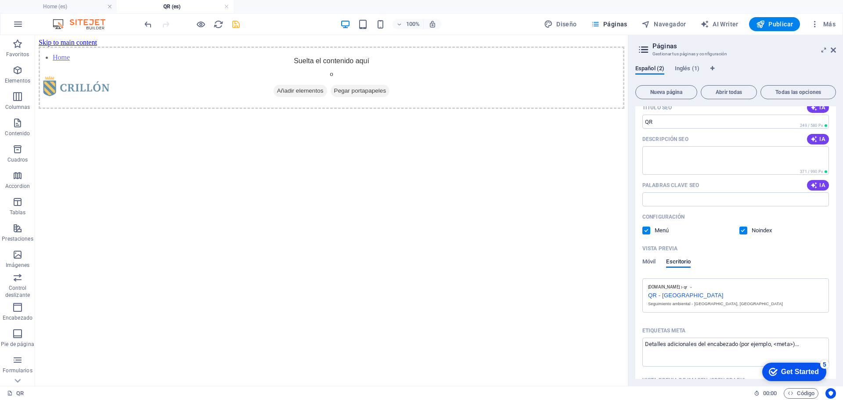
click at [0, 0] on input "checkbox" at bounding box center [0, 0] width 0 height 0
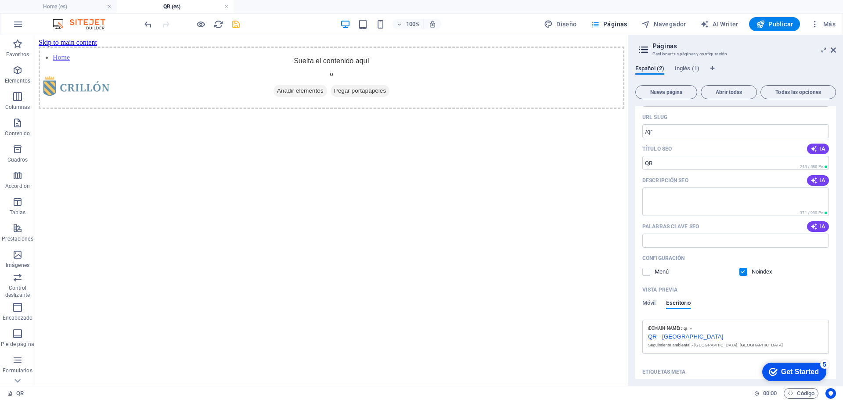
scroll to position [228, 0]
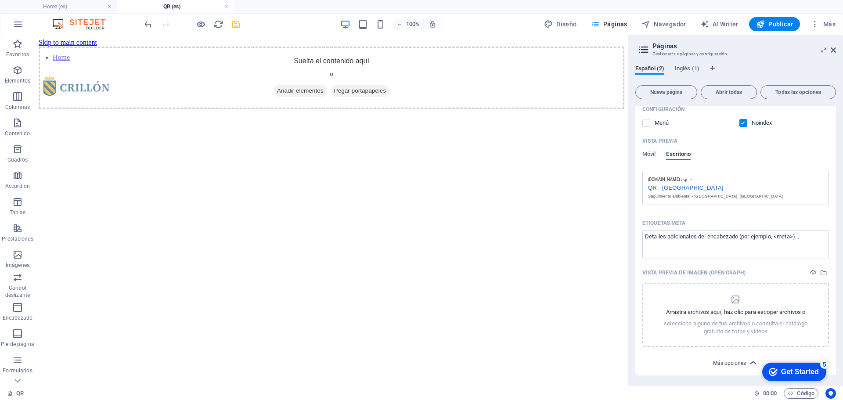
click at [739, 363] on span "Más opciones" at bounding box center [729, 363] width 33 height 6
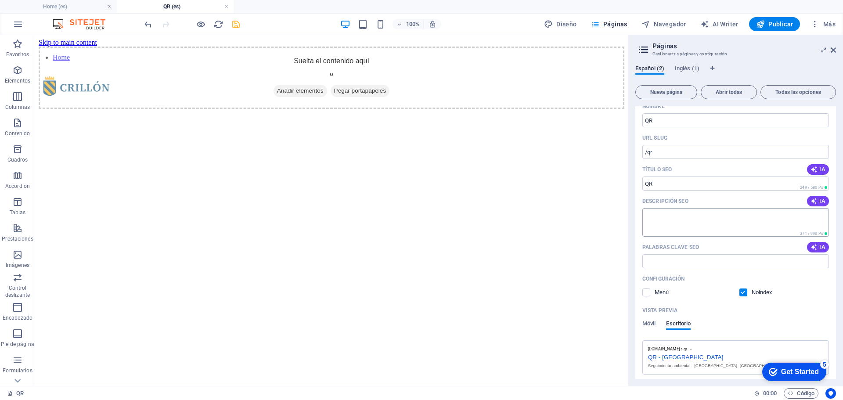
scroll to position [0, 0]
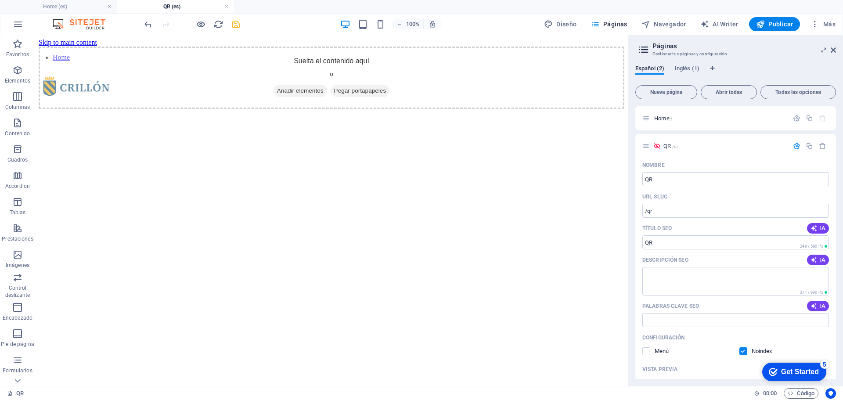
click at [607, 112] on html "Skip to main content Home Suelta el contenido aquí o Añadir elementos Pegar por…" at bounding box center [331, 73] width 592 height 77
click at [664, 23] on span "Navegador" at bounding box center [663, 24] width 45 height 9
select select "16913547-es"
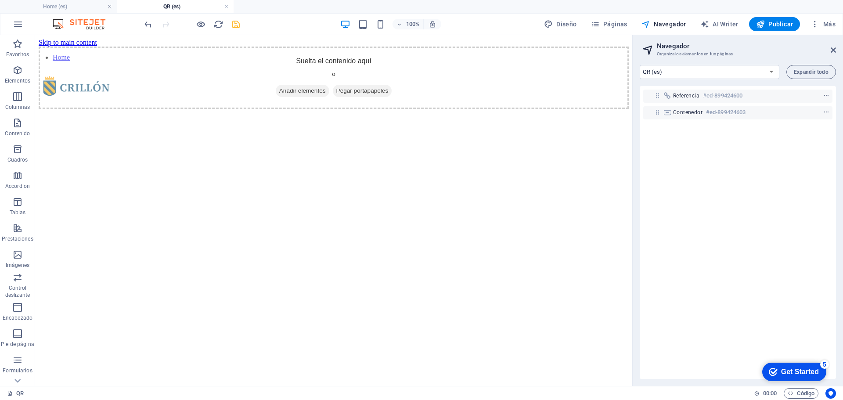
click at [829, 51] on header "Navegador Organiza los elementos en tus páginas" at bounding box center [738, 46] width 194 height 23
click at [832, 51] on icon at bounding box center [832, 50] width 5 height 7
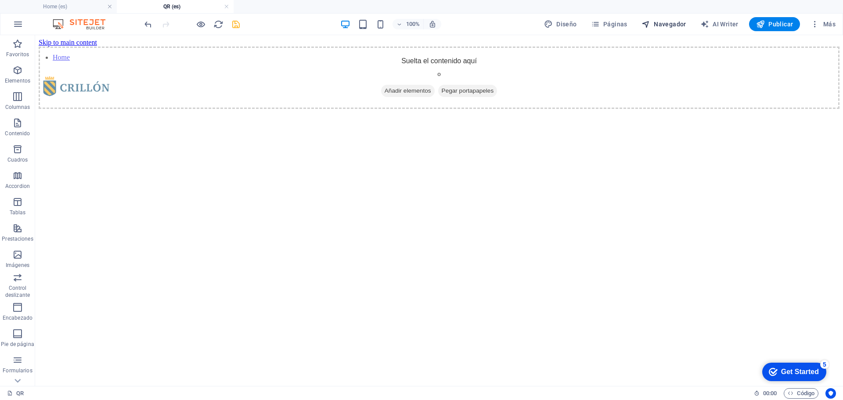
click at [664, 24] on span "Navegador" at bounding box center [663, 24] width 45 height 9
select select "16913547-es"
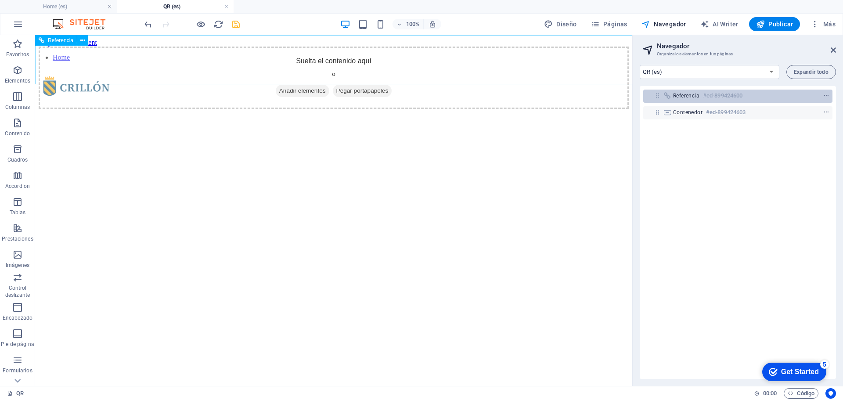
click at [693, 95] on span "Referencia" at bounding box center [686, 95] width 26 height 7
click at [823, 94] on icon "context-menu" at bounding box center [826, 96] width 6 height 6
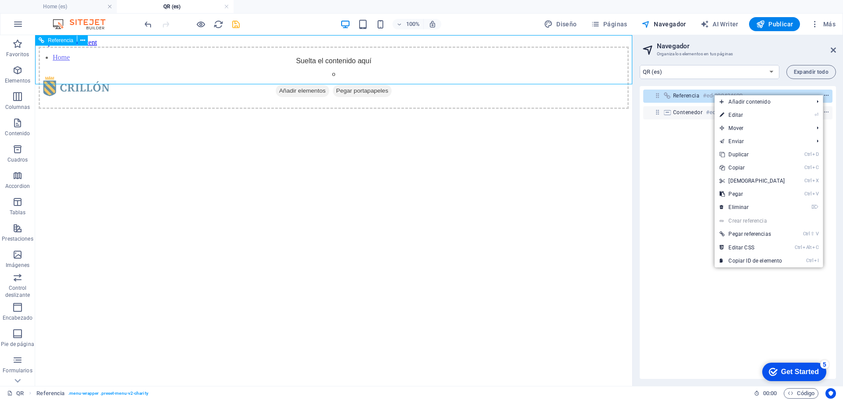
click at [823, 94] on icon "context-menu" at bounding box center [826, 96] width 6 height 6
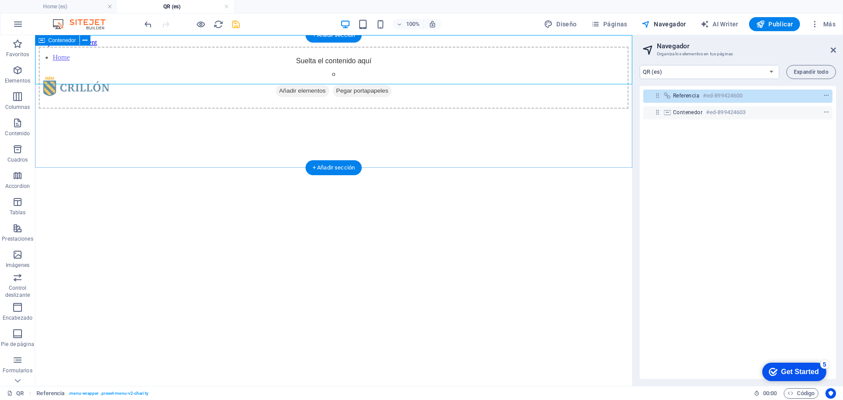
click at [505, 109] on div "Suelta el contenido aquí o Añadir elementos Pegar portapapeles" at bounding box center [334, 78] width 590 height 62
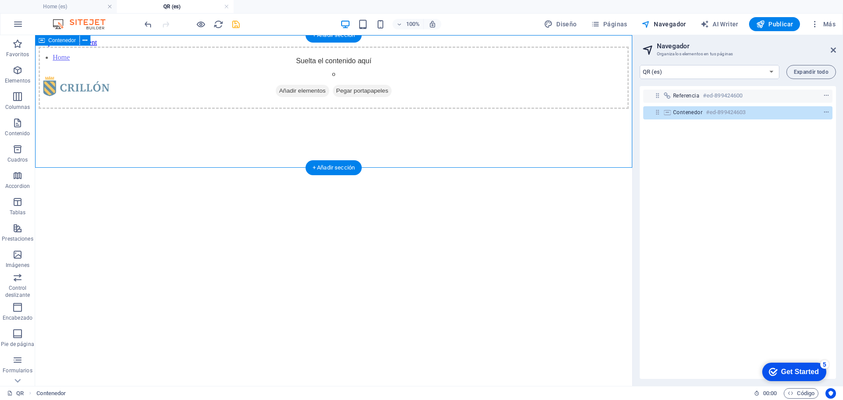
click at [506, 109] on div "Suelta el contenido aquí o Añadir elementos Pegar portapapeles" at bounding box center [334, 78] width 590 height 62
click at [561, 69] on div "Home" at bounding box center [333, 76] width 597 height 59
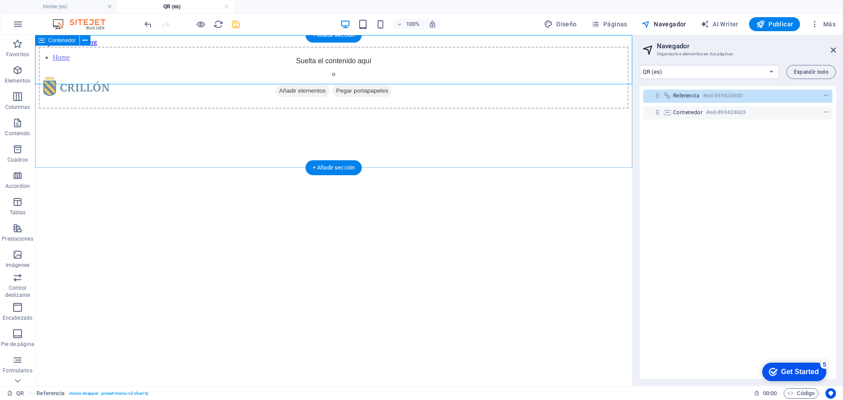
click at [562, 104] on div "Suelta el contenido aquí o Añadir elementos Pegar portapapeles" at bounding box center [334, 78] width 590 height 62
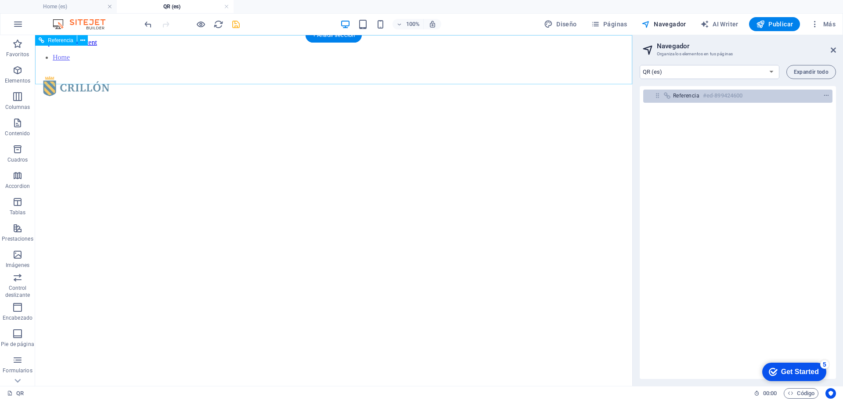
click at [699, 97] on span "Referencia" at bounding box center [686, 95] width 26 height 7
click at [824, 97] on icon "context-menu" at bounding box center [826, 96] width 6 height 6
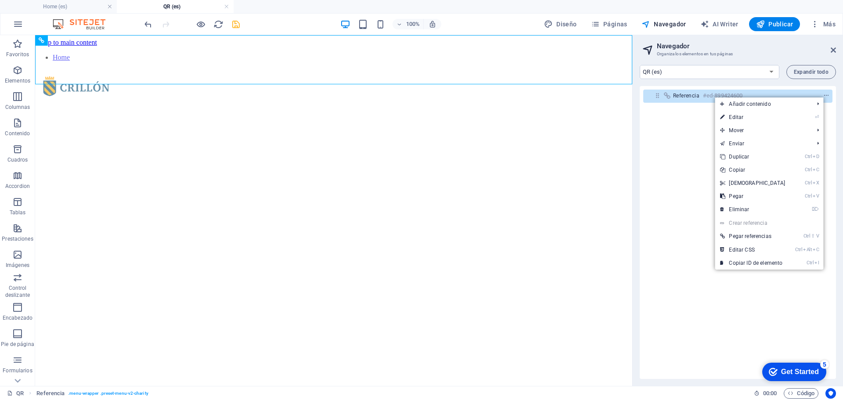
click at [695, 155] on div "Referencia #ed-899424600" at bounding box center [737, 232] width 196 height 293
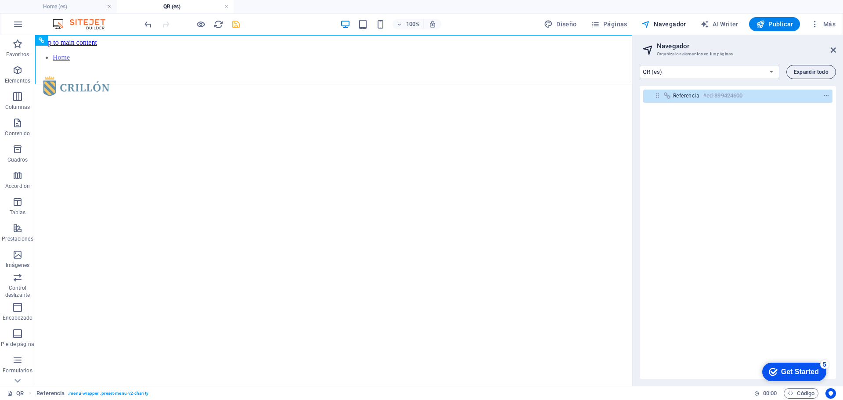
click at [814, 66] on button "Expandir todo" at bounding box center [811, 72] width 50 height 14
click at [823, 93] on icon "context-menu" at bounding box center [826, 96] width 6 height 6
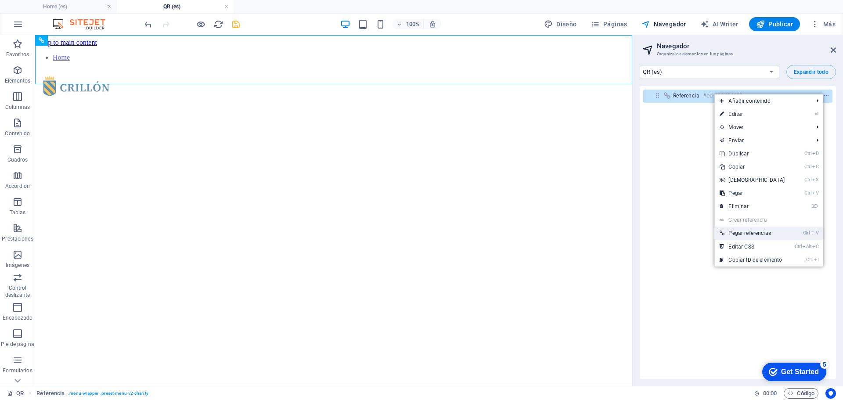
click at [763, 236] on link "Ctrl ⇧ V Pegar referencias" at bounding box center [751, 232] width 75 height 13
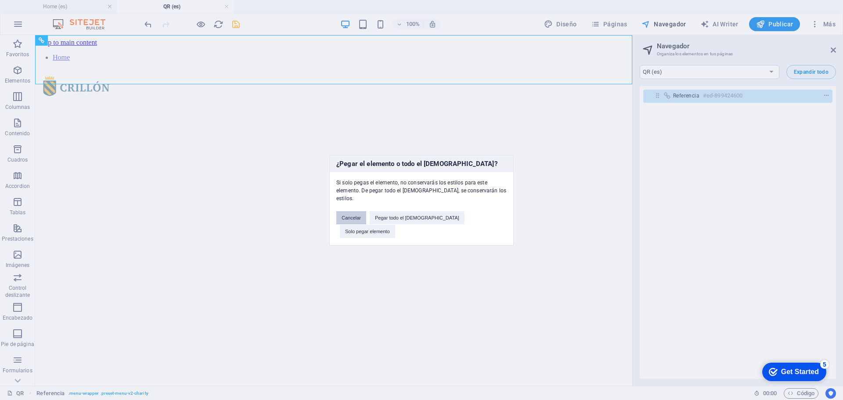
click at [366, 223] on button "Cancelar" at bounding box center [351, 217] width 30 height 13
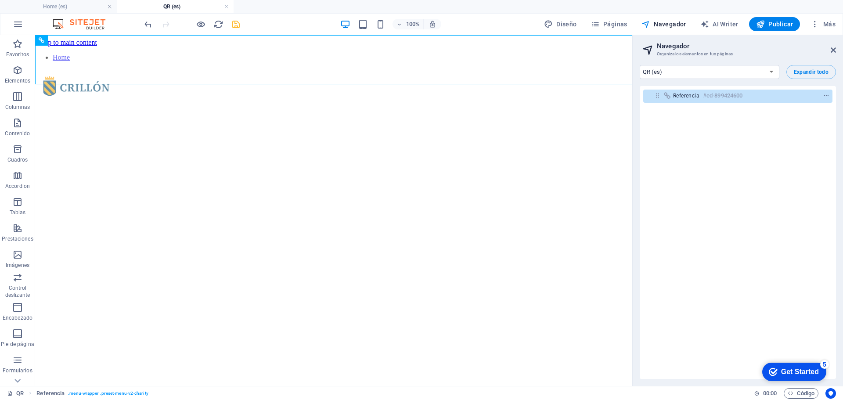
click at [119, 50] on html "Skip to main content Home" at bounding box center [333, 42] width 597 height 15
click at [24, 229] on span "Prestaciones" at bounding box center [17, 233] width 35 height 21
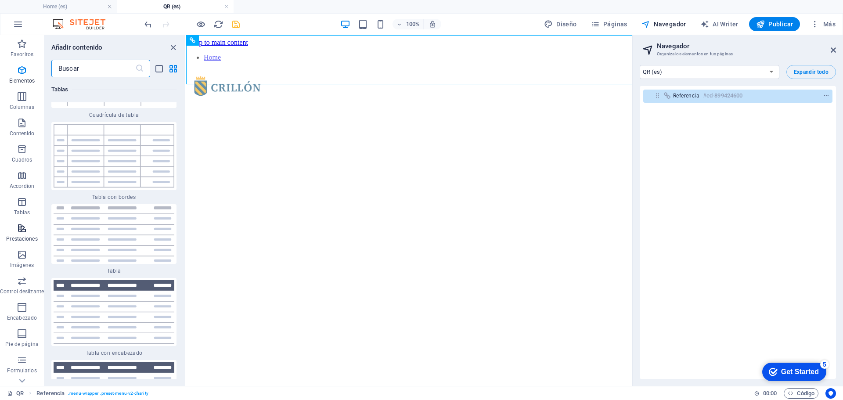
scroll to position [6690, 0]
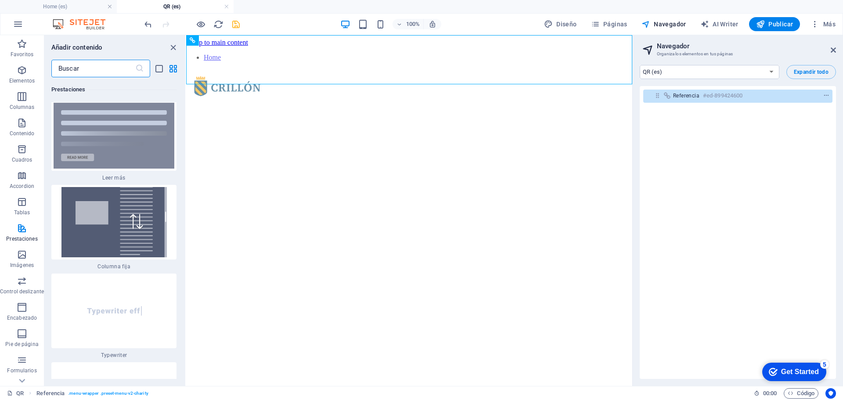
click at [70, 70] on input "text" at bounding box center [93, 69] width 84 height 18
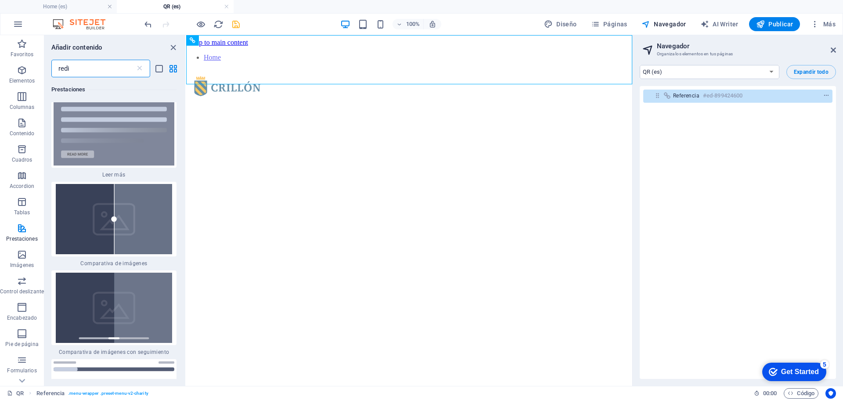
scroll to position [0, 0]
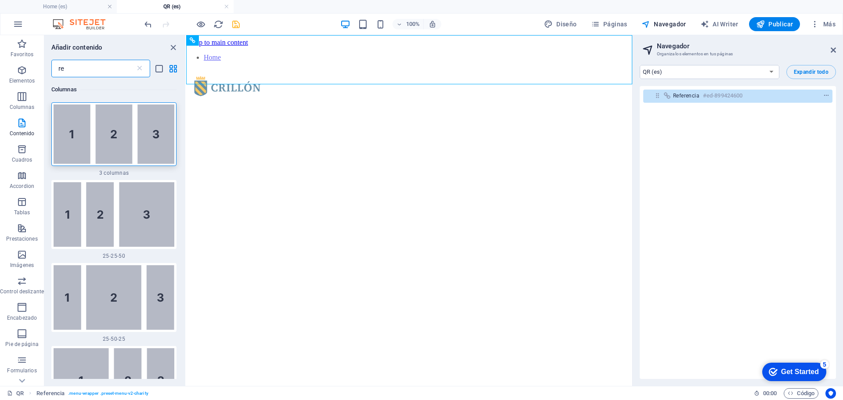
type input "r"
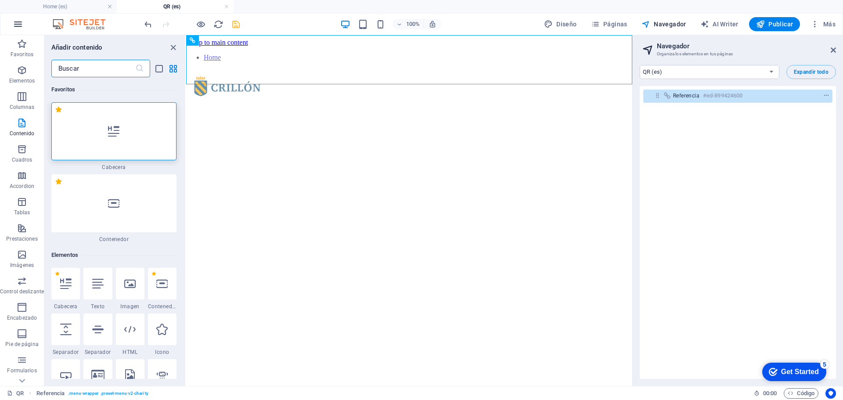
click at [22, 25] on icon "button" at bounding box center [18, 24] width 11 height 11
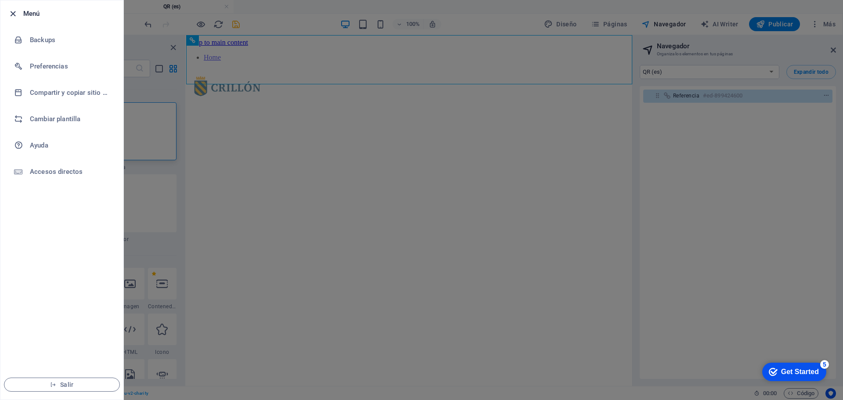
click at [13, 14] on icon "button" at bounding box center [13, 14] width 10 height 10
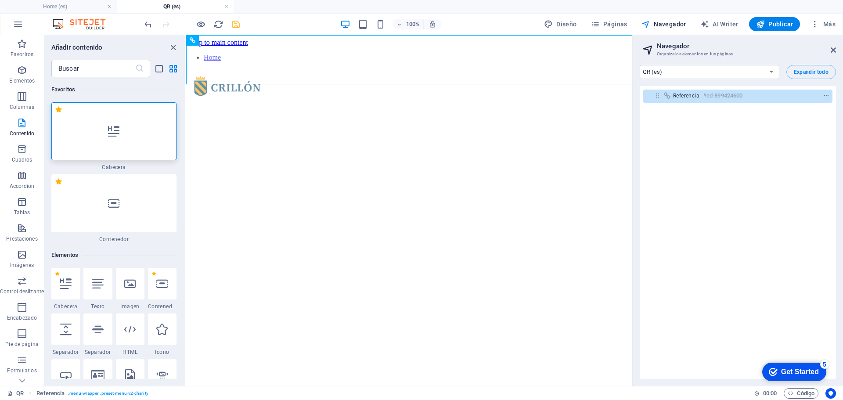
click at [288, 50] on html "Skip to main content Home" at bounding box center [409, 42] width 446 height 15
click at [170, 47] on icon "close panel" at bounding box center [173, 48] width 10 height 10
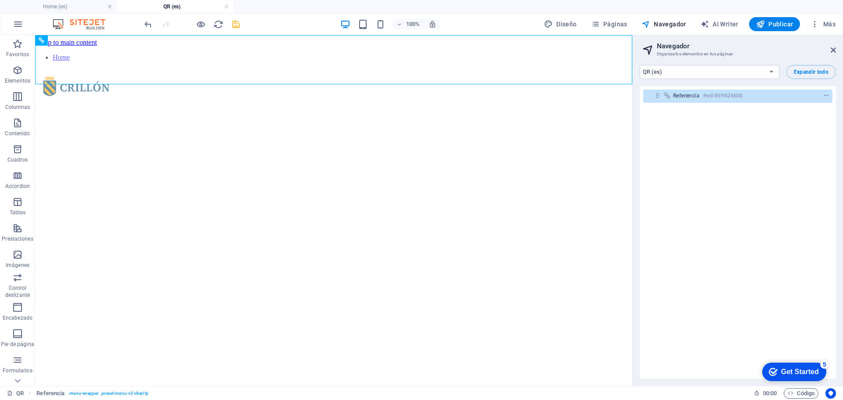
click at [112, 50] on html "Skip to main content Home" at bounding box center [333, 42] width 597 height 15
click at [833, 50] on icon at bounding box center [832, 50] width 5 height 7
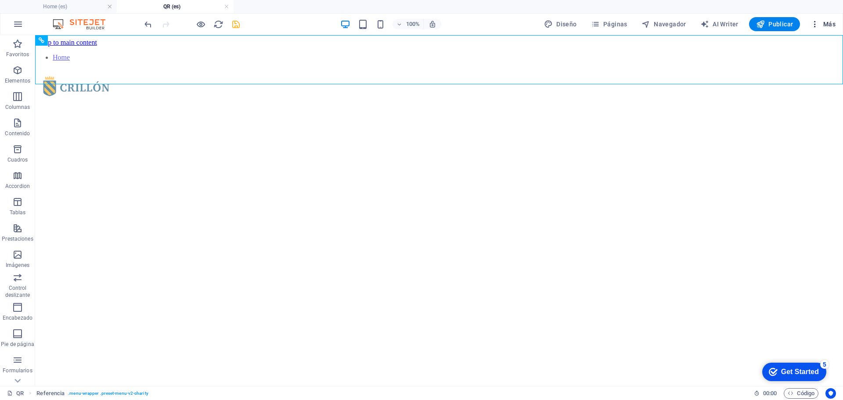
click at [820, 21] on span "Más" at bounding box center [822, 24] width 25 height 9
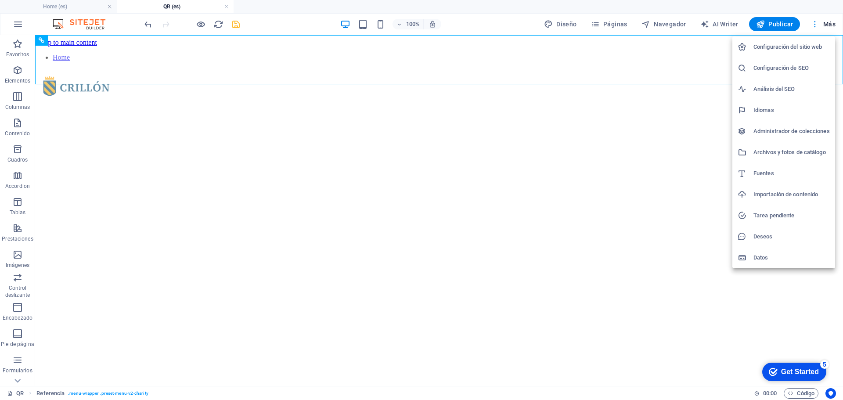
click at [820, 21] on div at bounding box center [421, 200] width 843 height 400
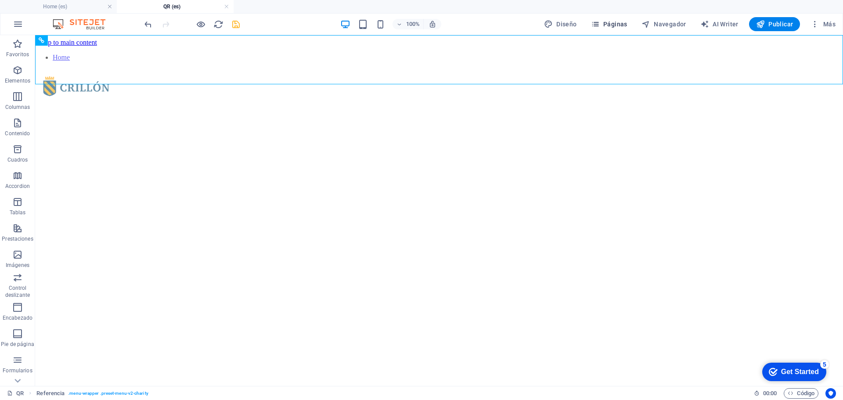
click at [608, 24] on span "Páginas" at bounding box center [609, 24] width 36 height 9
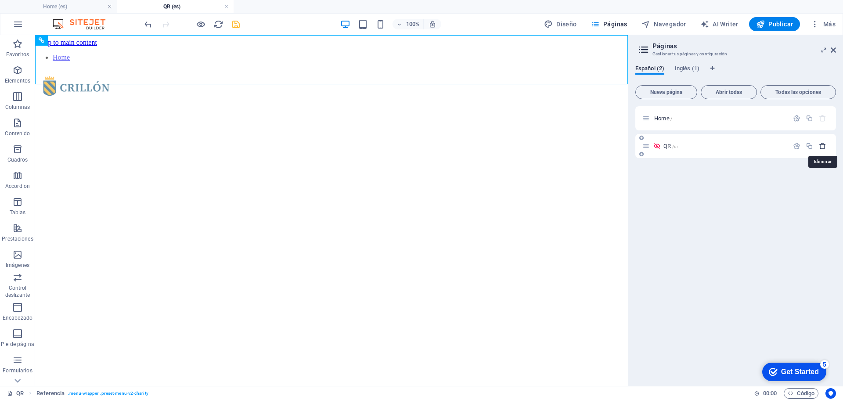
click at [826, 144] on icon "button" at bounding box center [821, 145] width 7 height 7
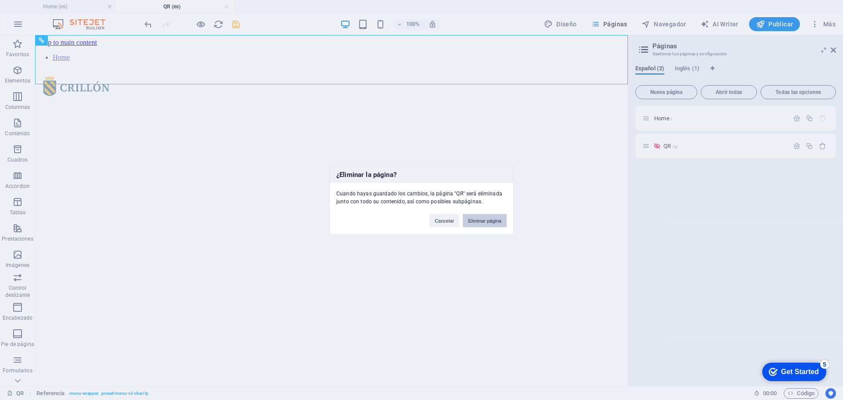
click at [478, 223] on button "Eliminar página" at bounding box center [485, 220] width 44 height 13
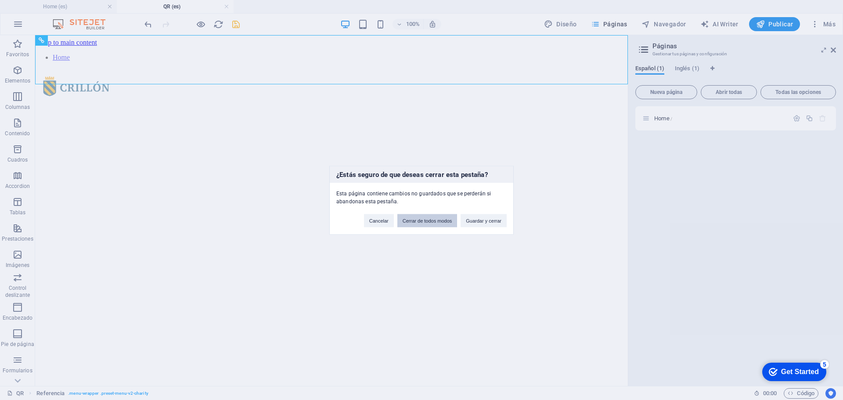
click at [444, 220] on button "Cerrar de todos modos" at bounding box center [427, 220] width 60 height 13
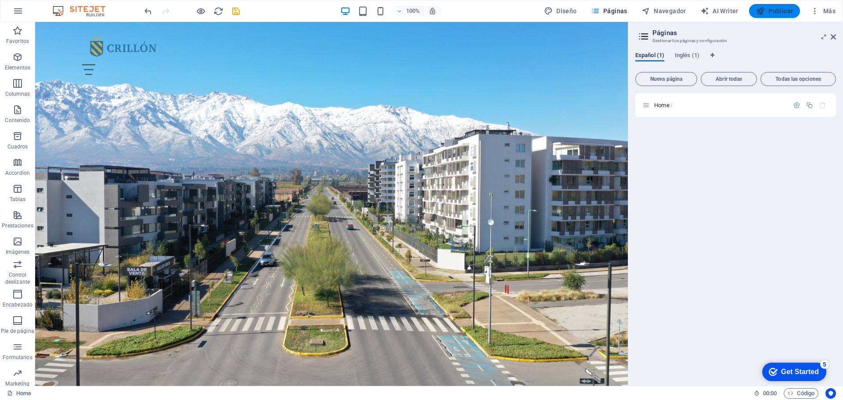
click at [764, 8] on icon "button" at bounding box center [760, 11] width 9 height 9
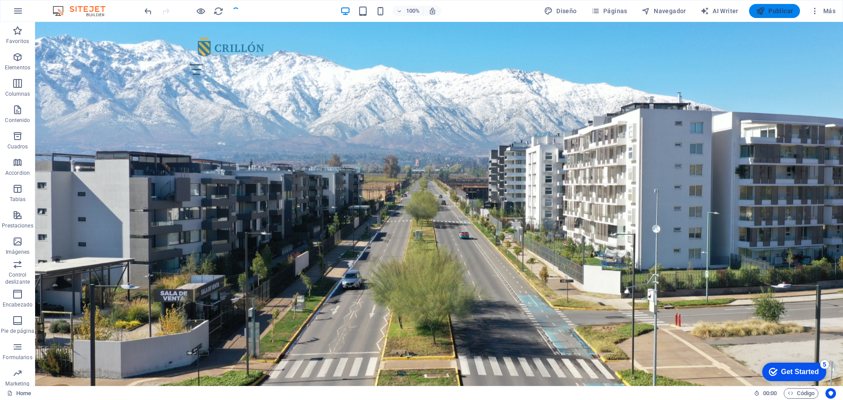
click at [771, 8] on span "Publicar" at bounding box center [774, 11] width 37 height 9
click at [773, 9] on span "Publicar" at bounding box center [774, 11] width 37 height 9
